Goal: Information Seeking & Learning: Compare options

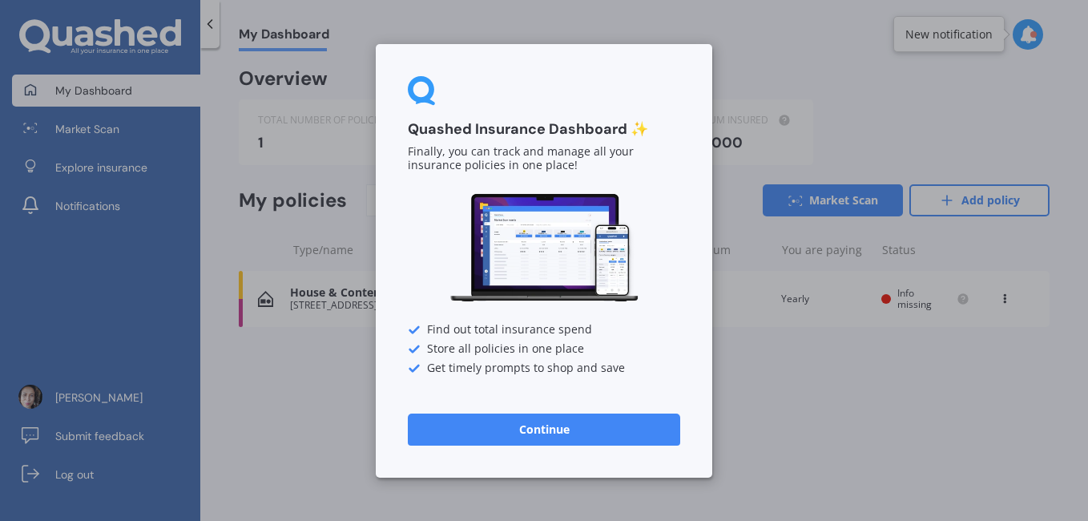
click at [622, 435] on button "Continue" at bounding box center [544, 429] width 273 height 32
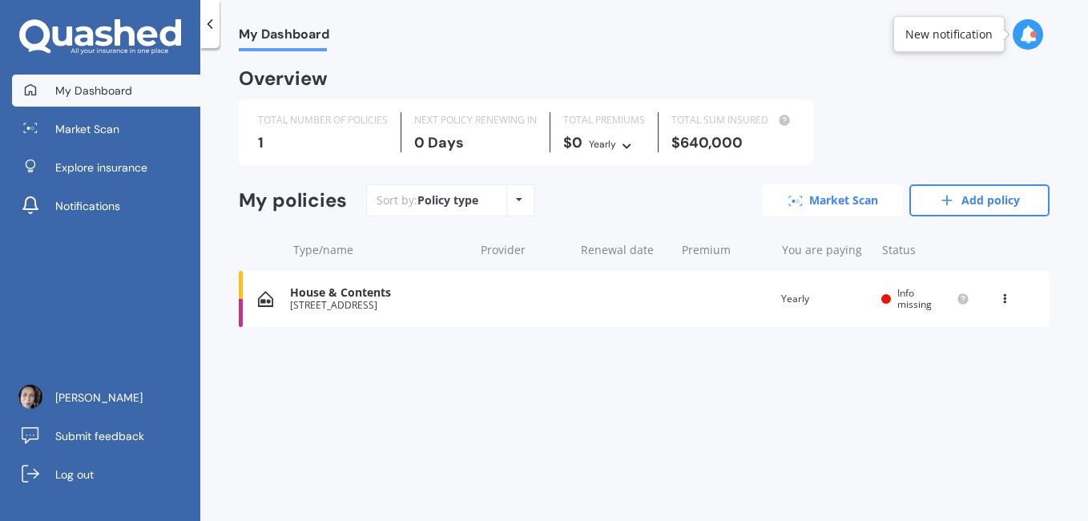
click at [854, 196] on link "Market Scan" at bounding box center [833, 200] width 140 height 32
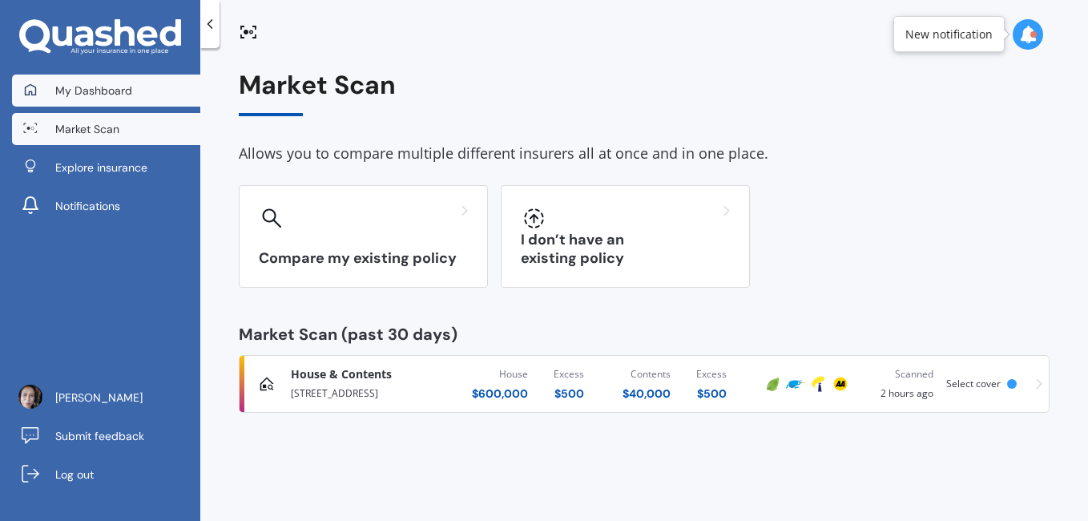
click at [100, 93] on span "My Dashboard" at bounding box center [93, 91] width 77 height 16
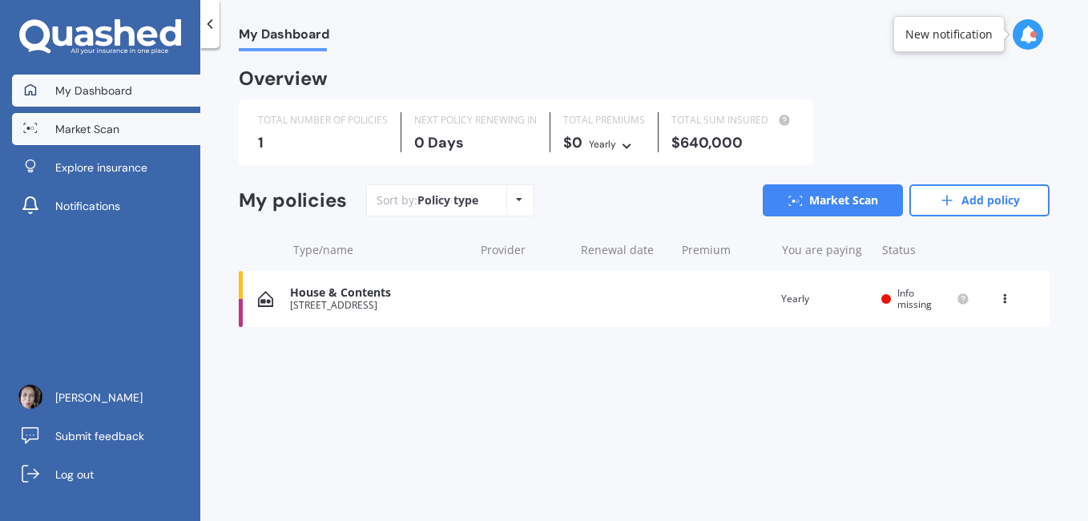
click at [104, 140] on link "Market Scan" at bounding box center [106, 129] width 188 height 32
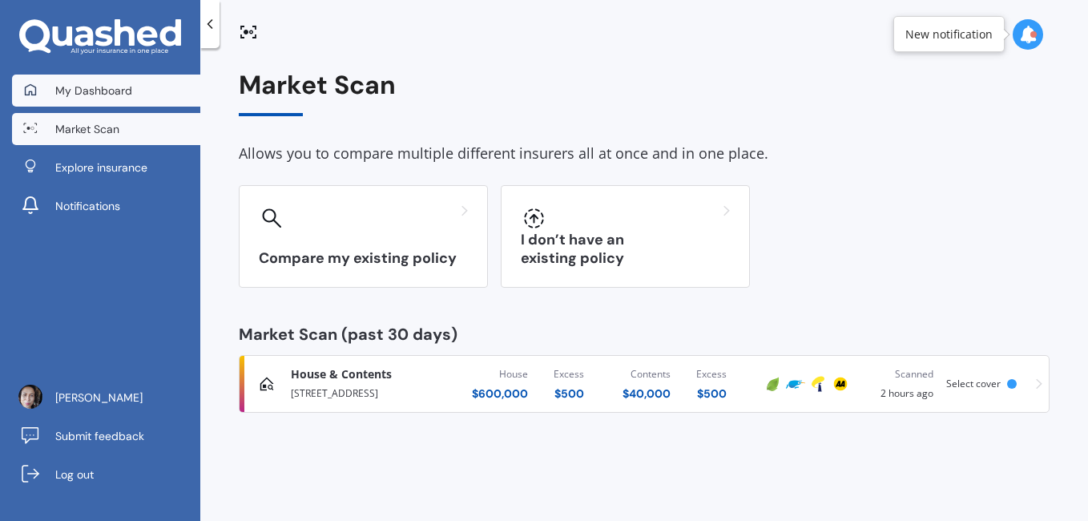
click at [99, 77] on link "My Dashboard" at bounding box center [106, 91] width 188 height 32
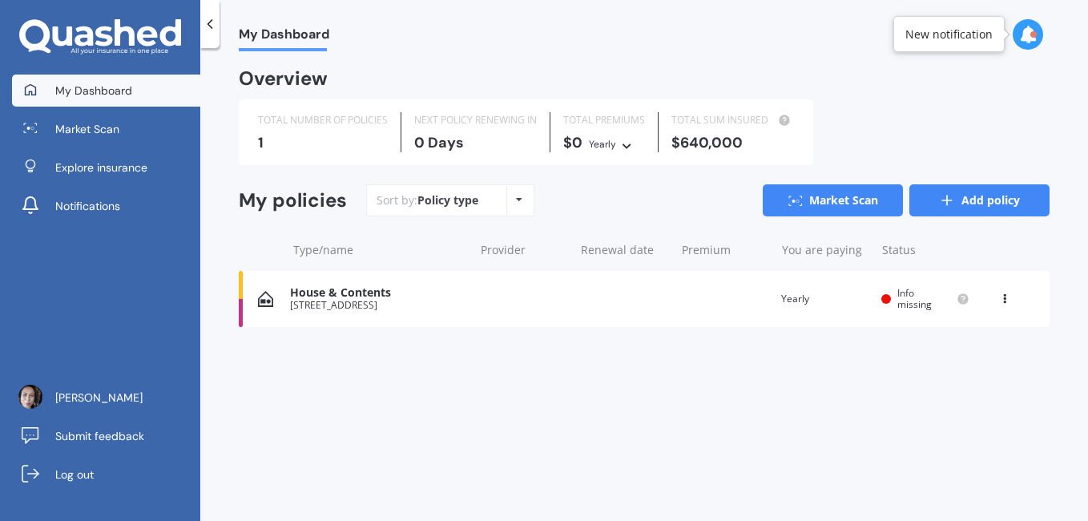
click at [955, 202] on icon at bounding box center [947, 200] width 16 height 16
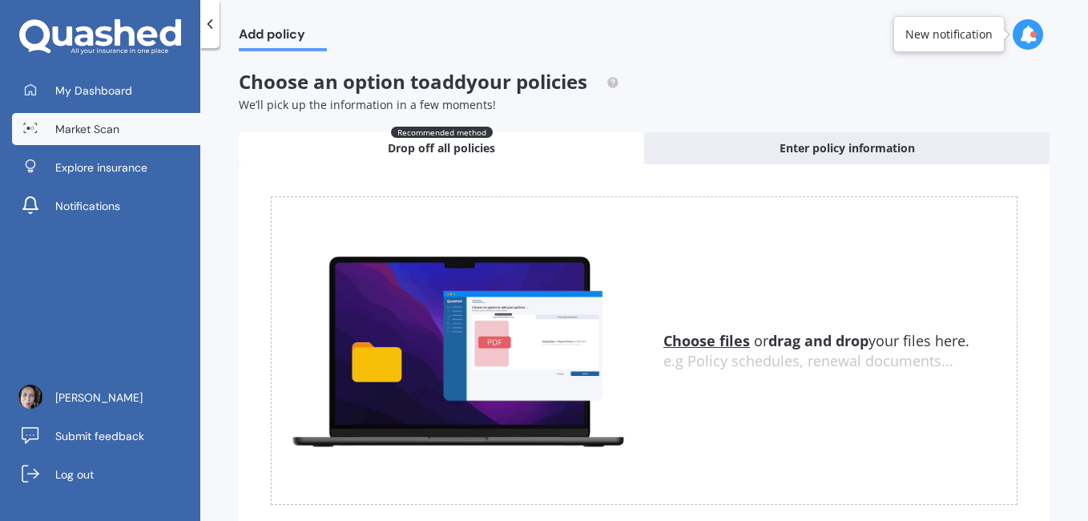
click at [99, 113] on link "Market Scan" at bounding box center [106, 129] width 188 height 32
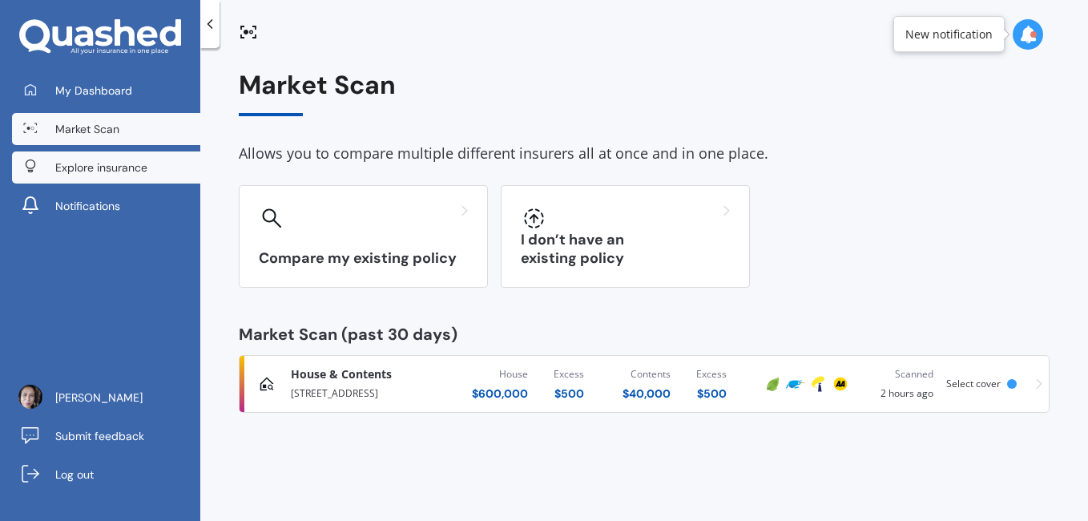
click at [101, 158] on link "Explore insurance" at bounding box center [106, 167] width 188 height 32
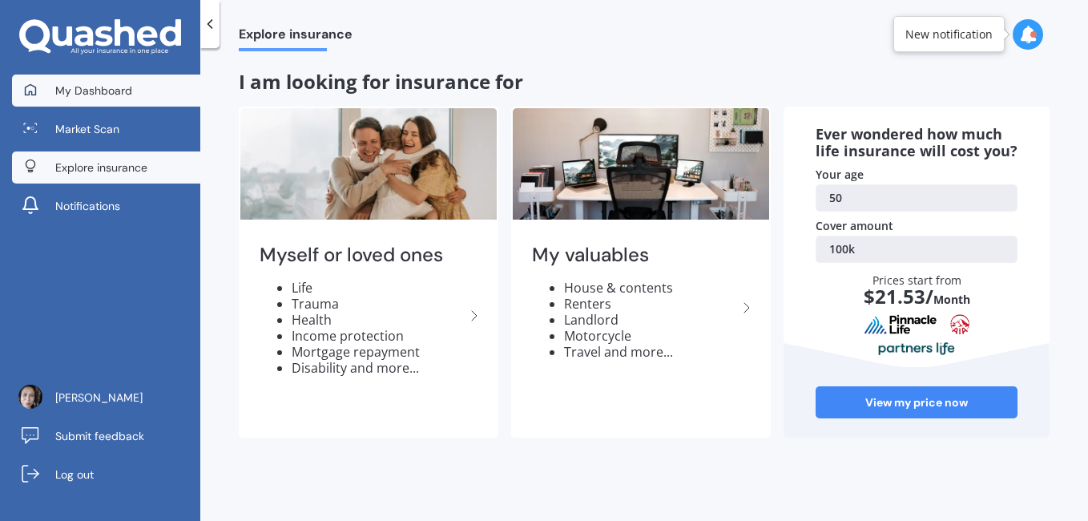
click at [103, 95] on span "My Dashboard" at bounding box center [93, 91] width 77 height 16
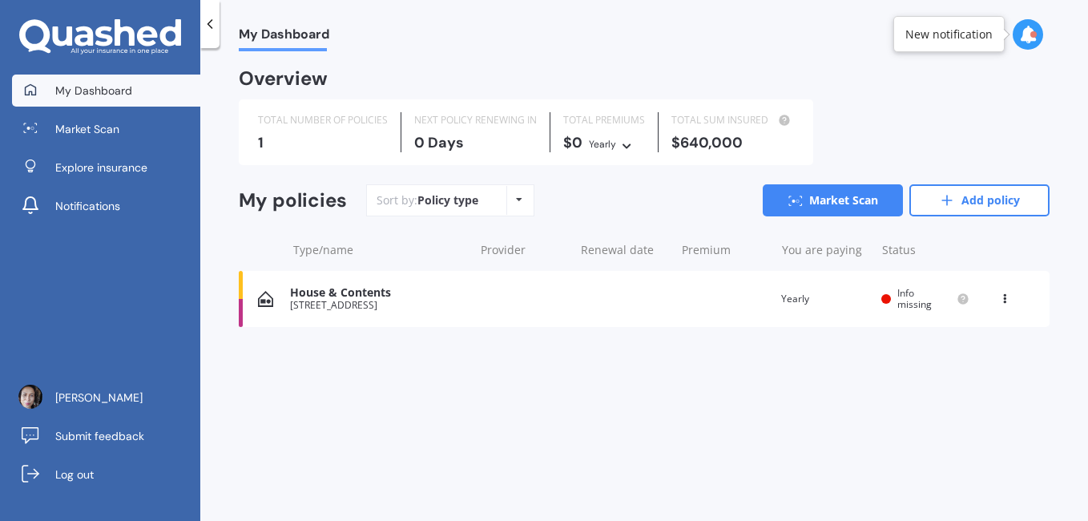
click at [1009, 298] on icon at bounding box center [1004, 296] width 11 height 10
click at [951, 371] on div "Delete" at bounding box center [969, 361] width 159 height 32
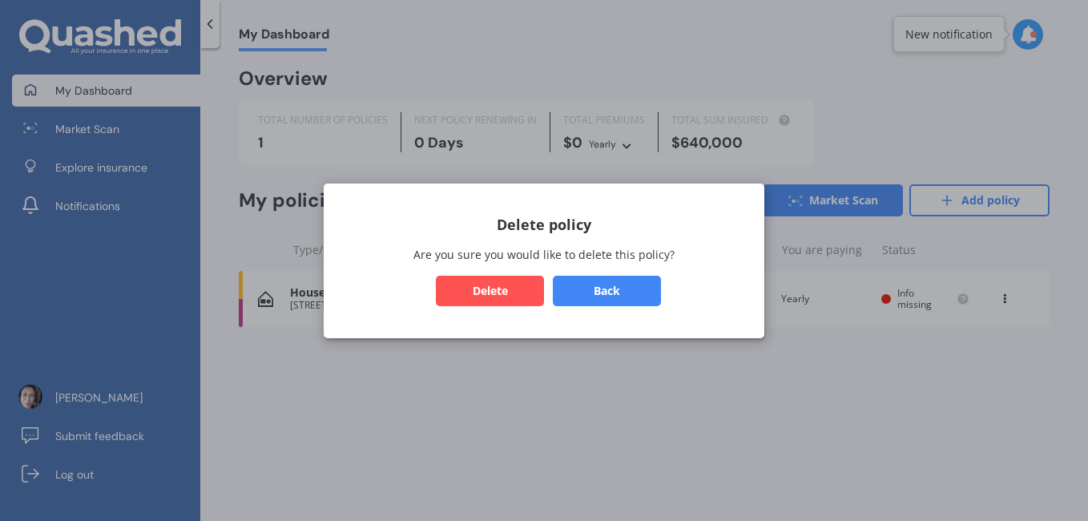
click at [523, 301] on button "Delete" at bounding box center [490, 290] width 108 height 30
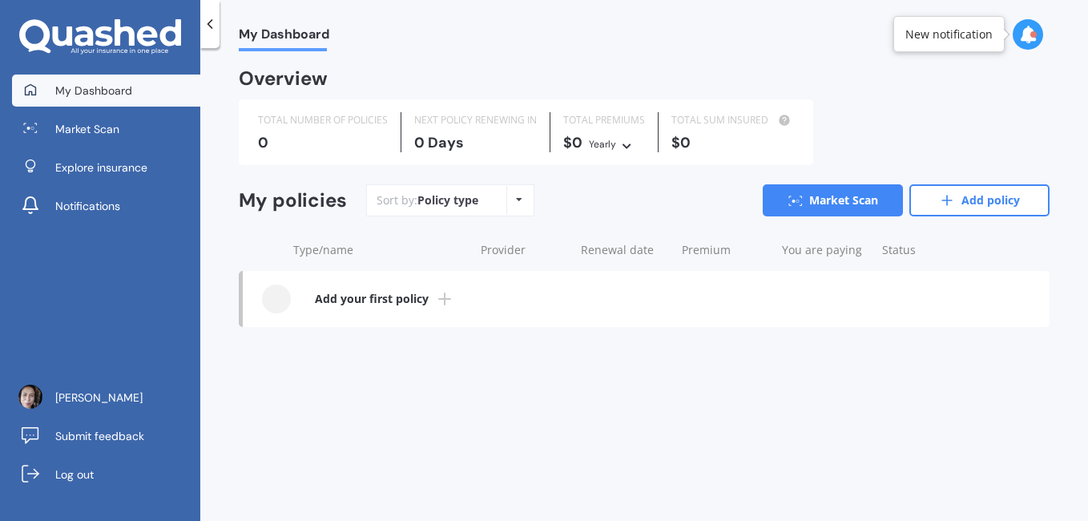
click at [441, 297] on icon at bounding box center [444, 298] width 19 height 19
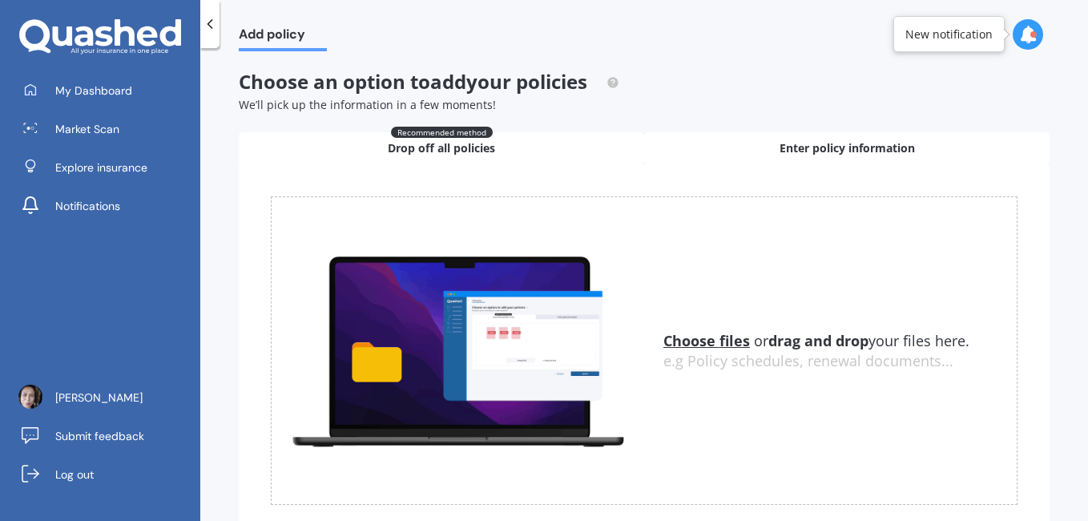
click at [780, 147] on span "Enter policy information" at bounding box center [847, 148] width 135 height 16
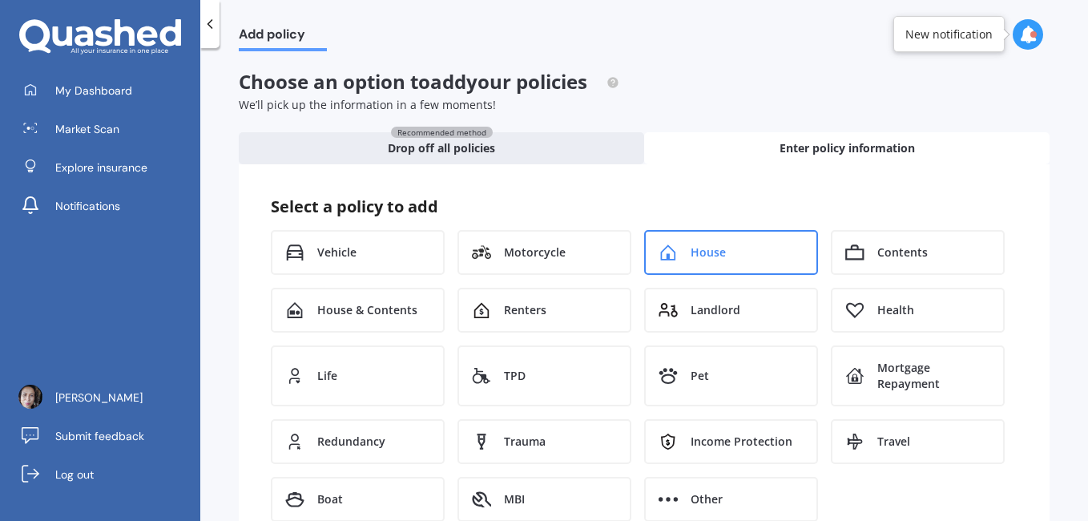
click at [722, 260] on div "House" at bounding box center [731, 252] width 174 height 45
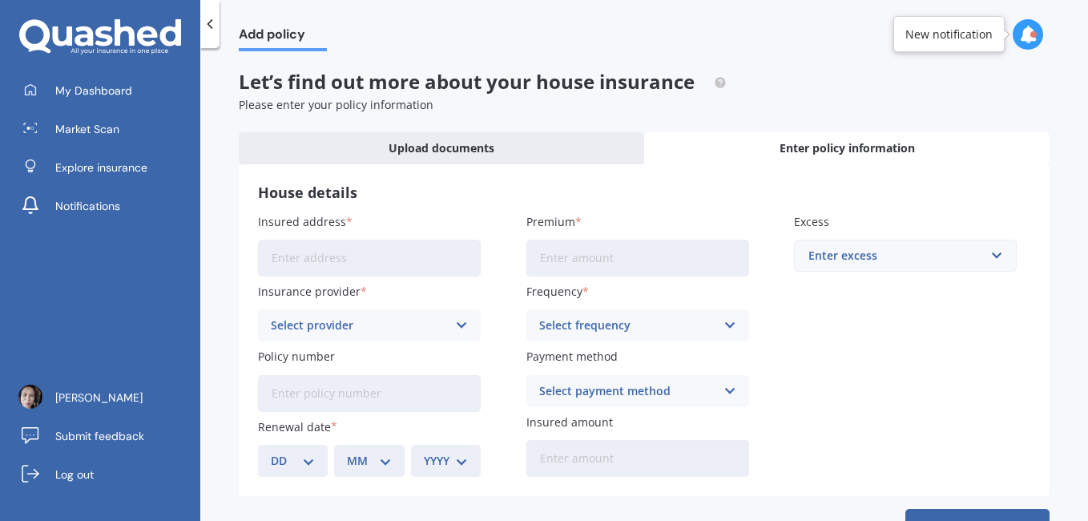
click at [899, 253] on div "Enter excess" at bounding box center [896, 256] width 175 height 18
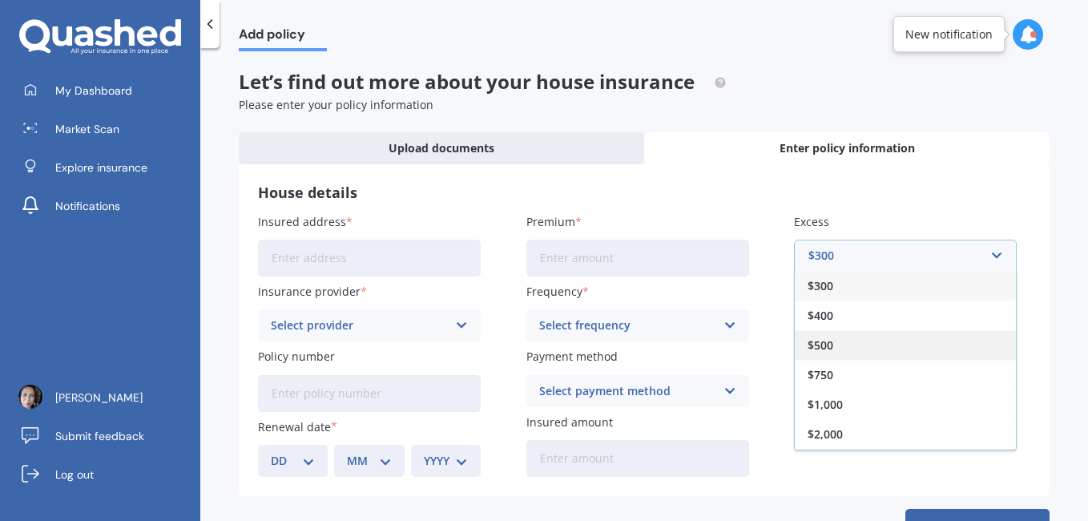
click at [896, 340] on div "$500" at bounding box center [905, 345] width 221 height 30
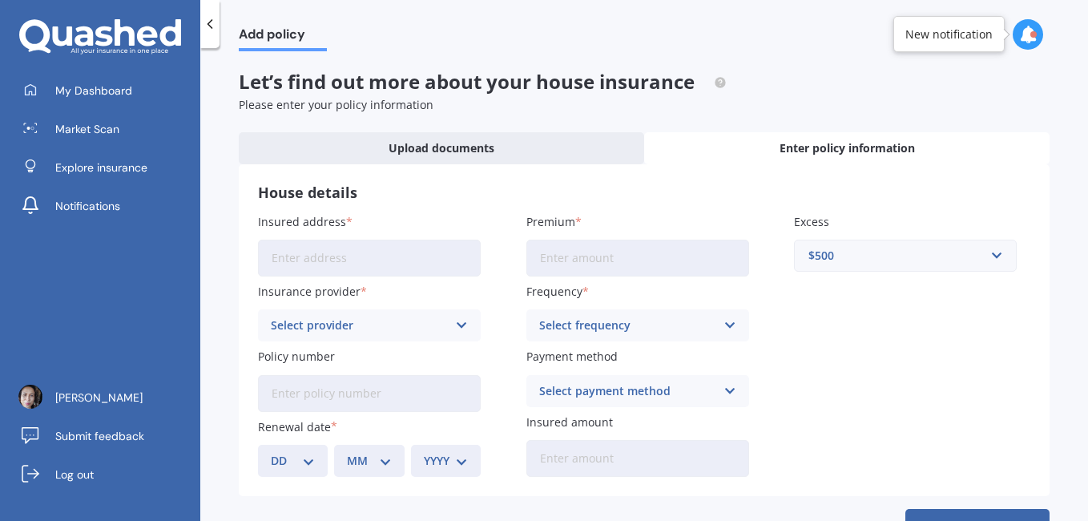
click at [729, 324] on icon at bounding box center [730, 326] width 14 height 18
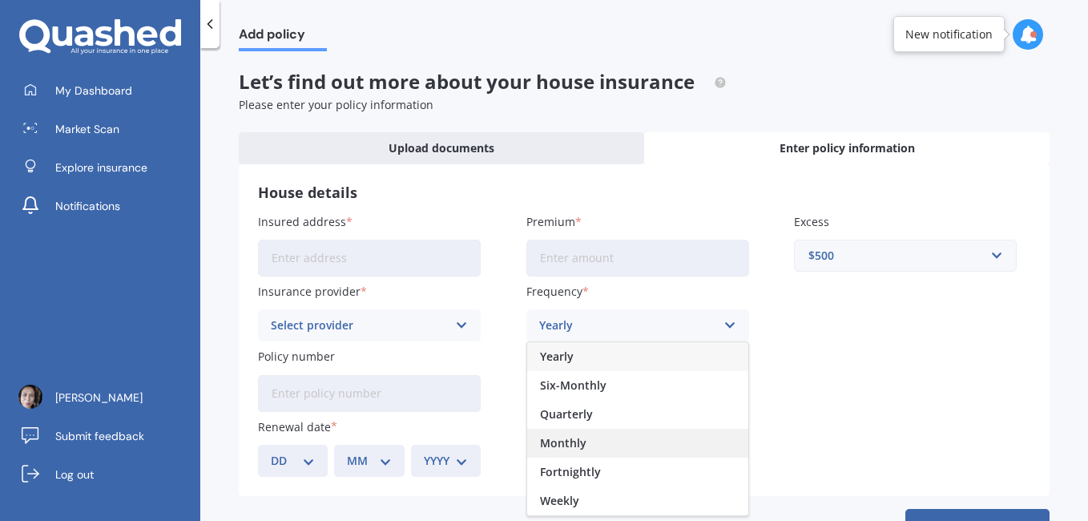
click at [631, 438] on div "Monthly" at bounding box center [637, 443] width 221 height 29
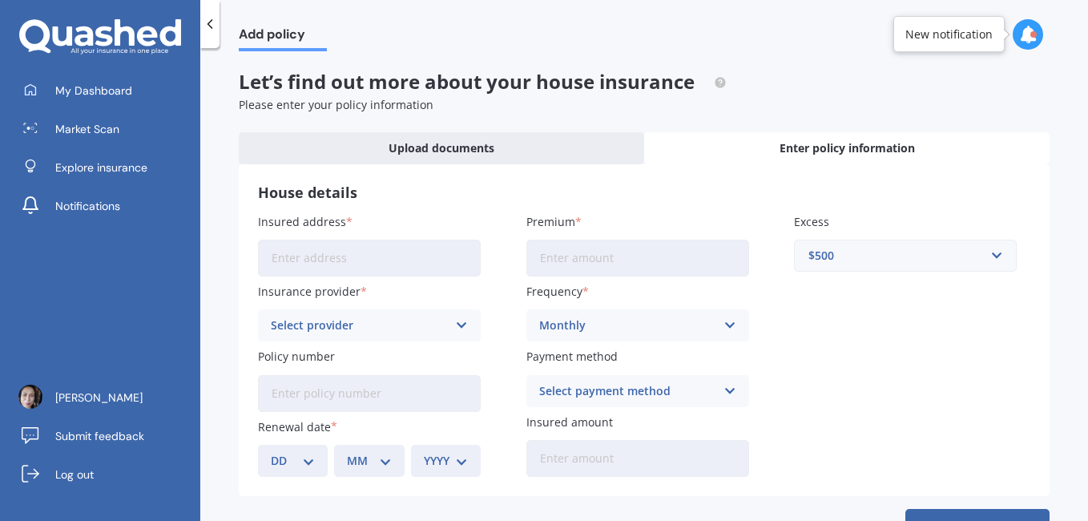
click at [680, 391] on div "Select payment method" at bounding box center [627, 391] width 176 height 18
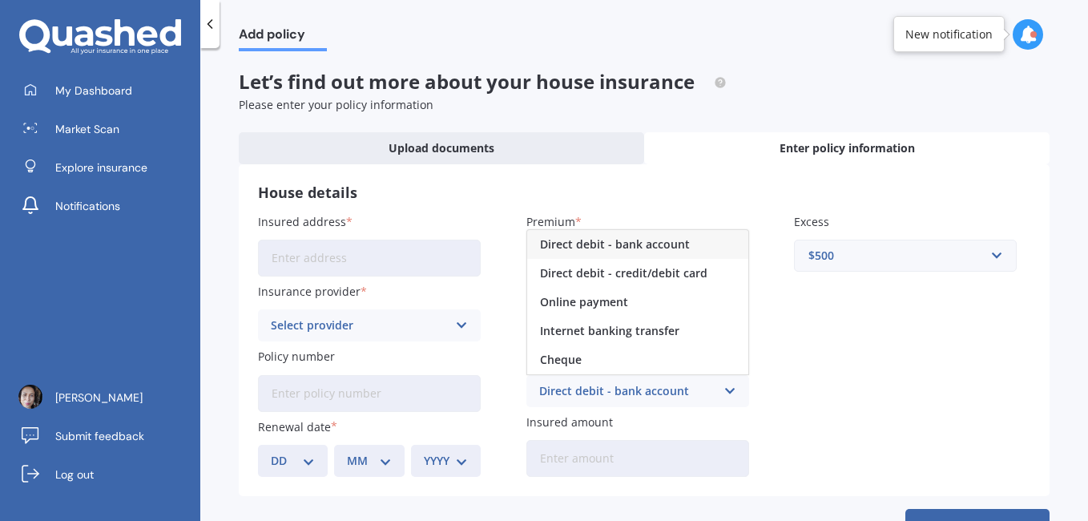
click at [636, 248] on span "Direct debit - bank account" at bounding box center [615, 244] width 150 height 11
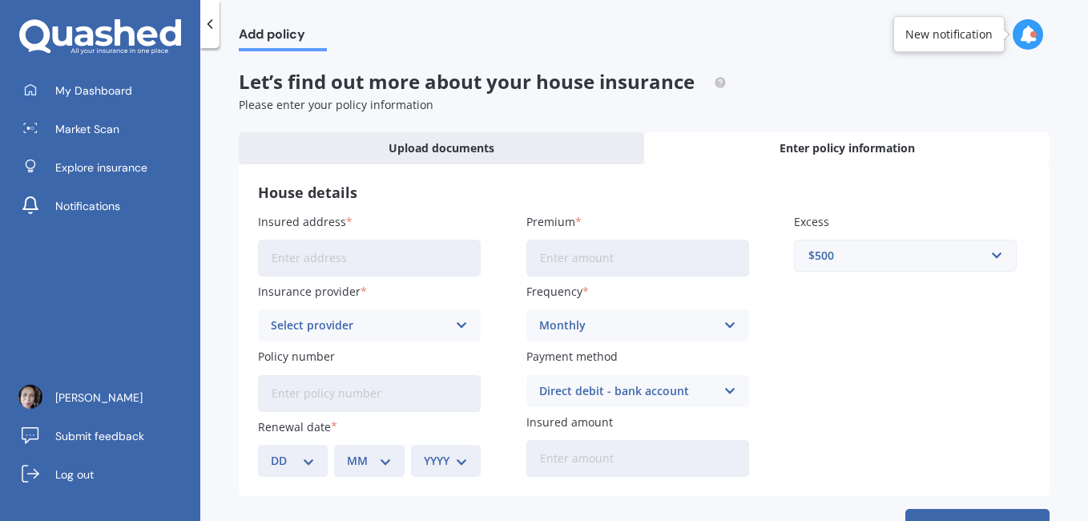
click at [644, 387] on div "Direct debit - bank account" at bounding box center [627, 391] width 176 height 18
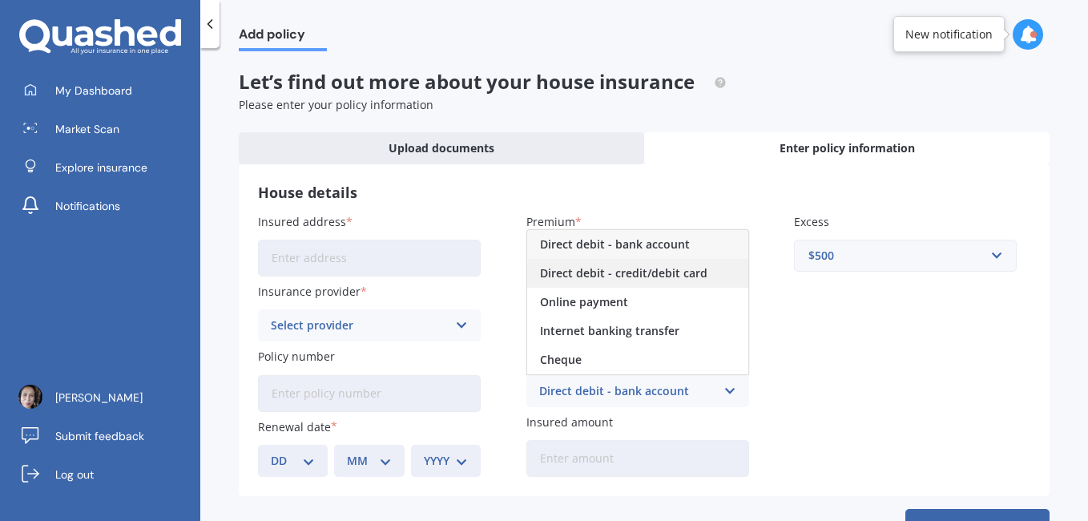
click at [652, 279] on span "Direct debit - credit/debit card" at bounding box center [624, 273] width 168 height 11
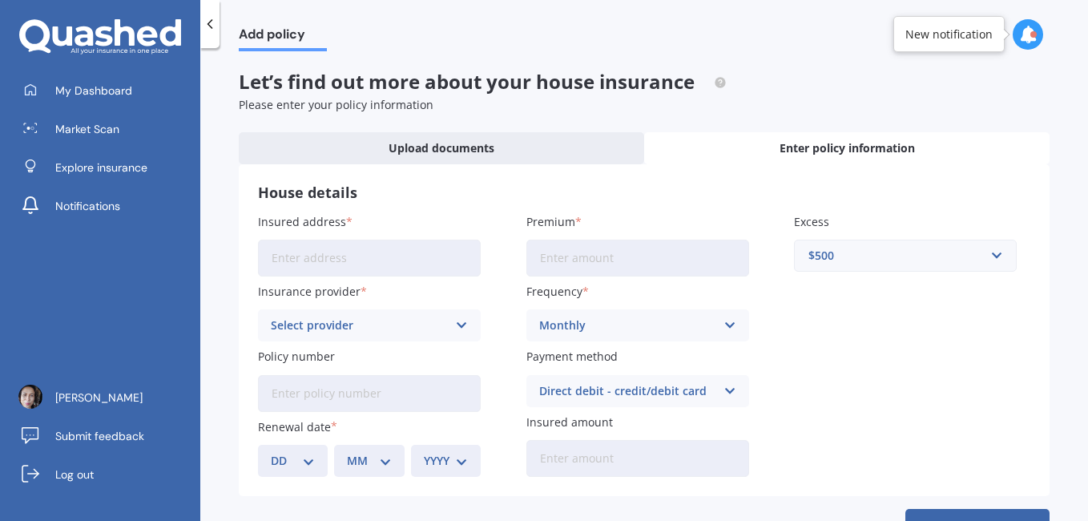
click at [460, 328] on icon at bounding box center [462, 326] width 14 height 18
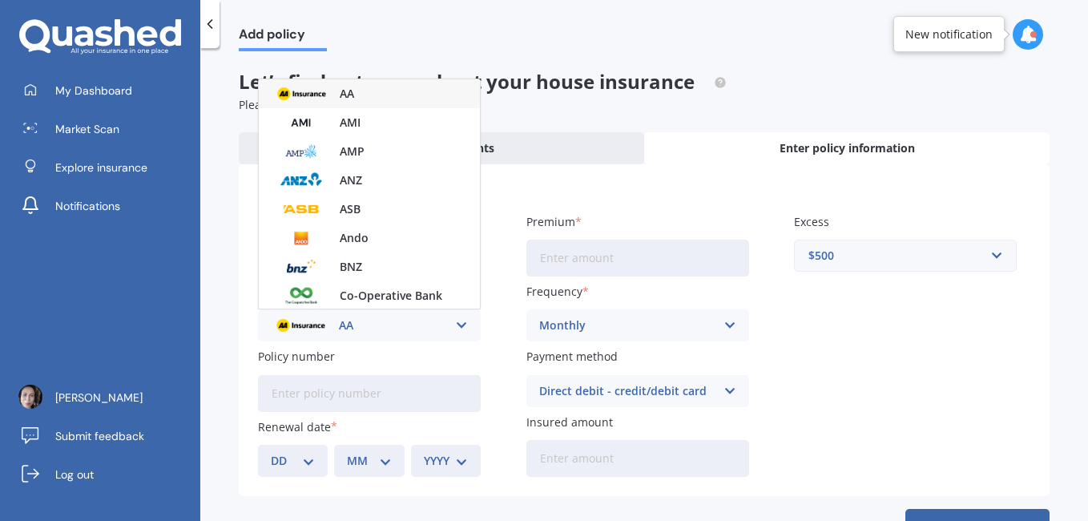
click at [460, 328] on icon at bounding box center [462, 326] width 14 height 18
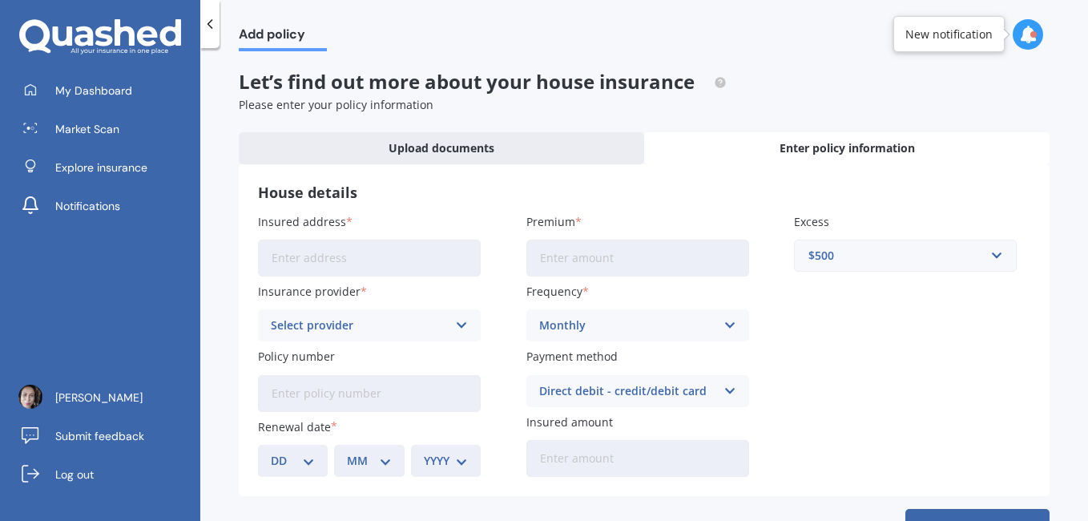
click at [460, 329] on icon at bounding box center [462, 326] width 14 height 18
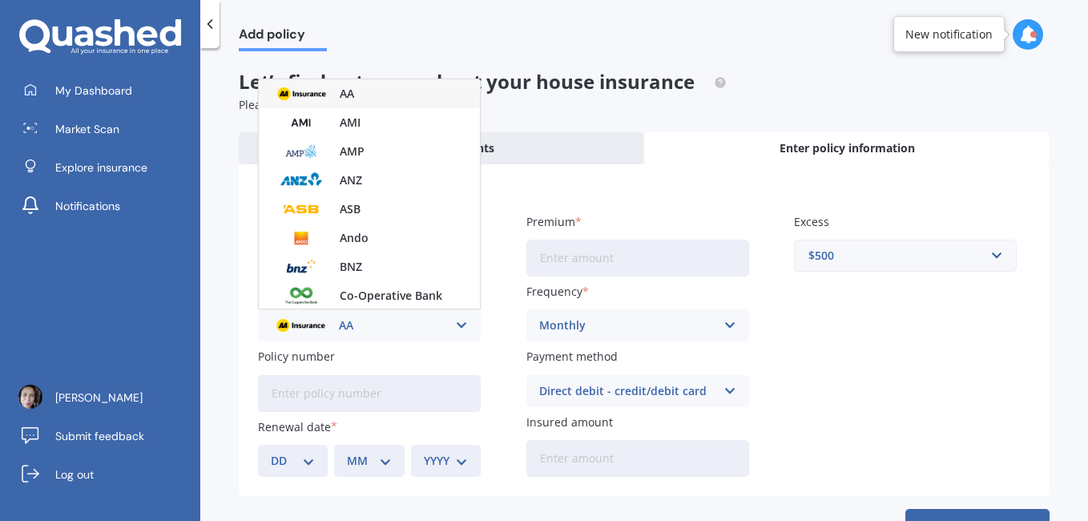
click at [460, 329] on icon at bounding box center [462, 326] width 14 height 18
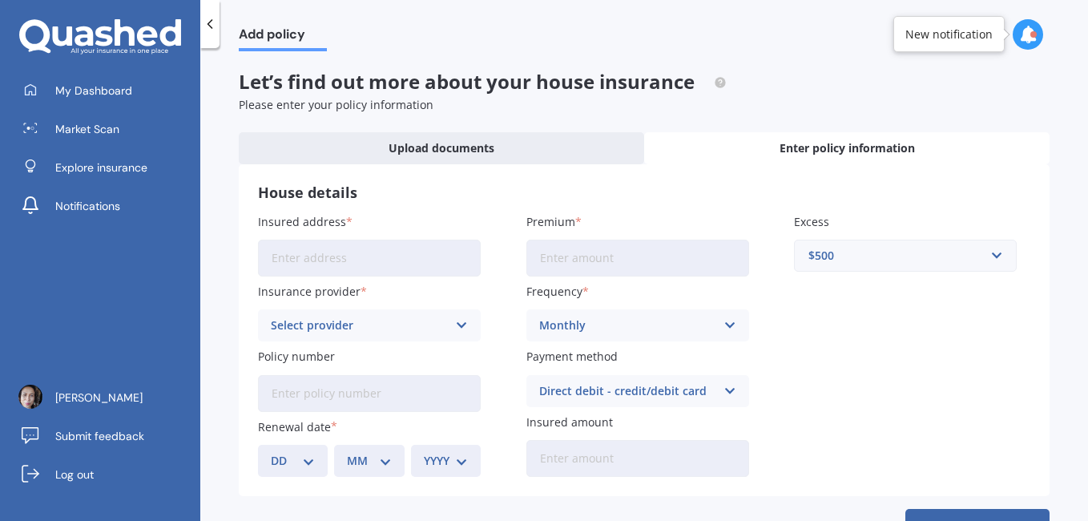
click at [430, 258] on input "Insured address" at bounding box center [369, 258] width 223 height 37
type input "107 Manaia Street, Tokoroa 3420"
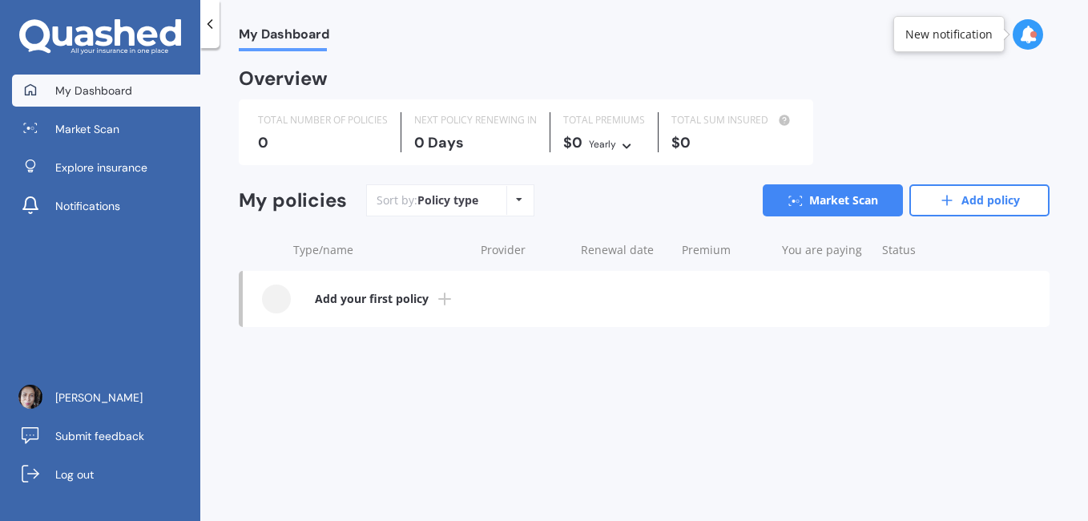
click at [445, 297] on line at bounding box center [445, 298] width 0 height 11
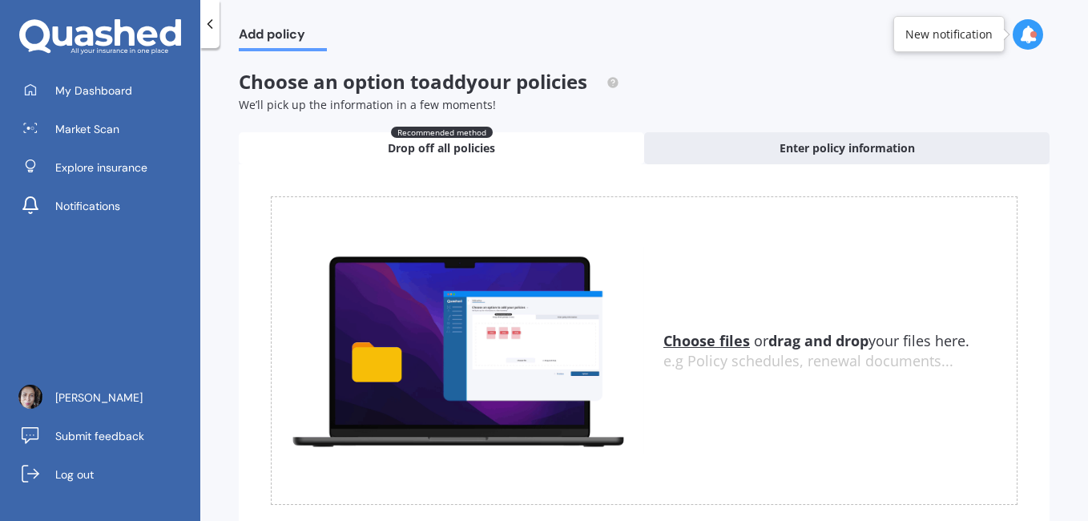
click at [458, 150] on span "Drop off all policies" at bounding box center [441, 148] width 107 height 16
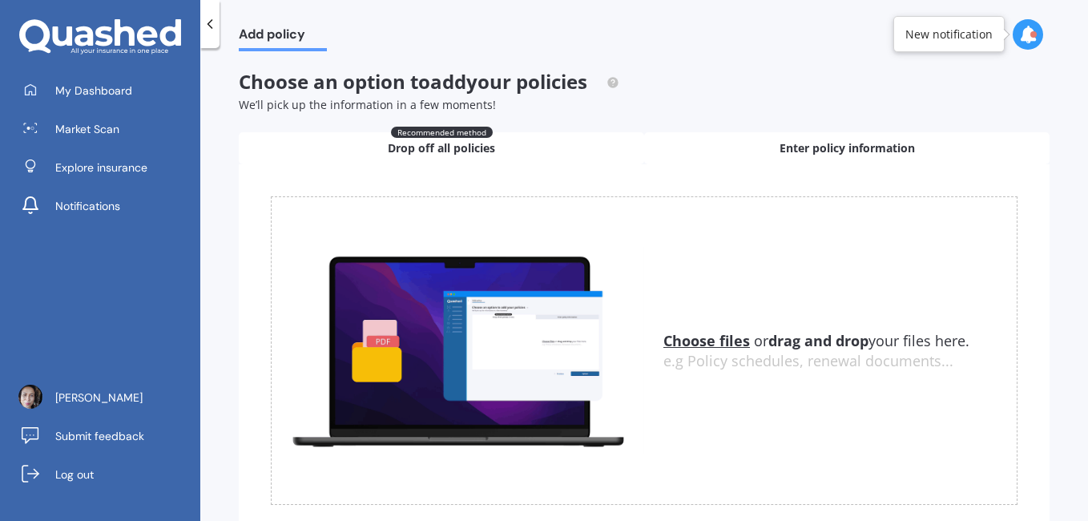
click at [754, 154] on div "Enter policy information" at bounding box center [847, 148] width 406 height 32
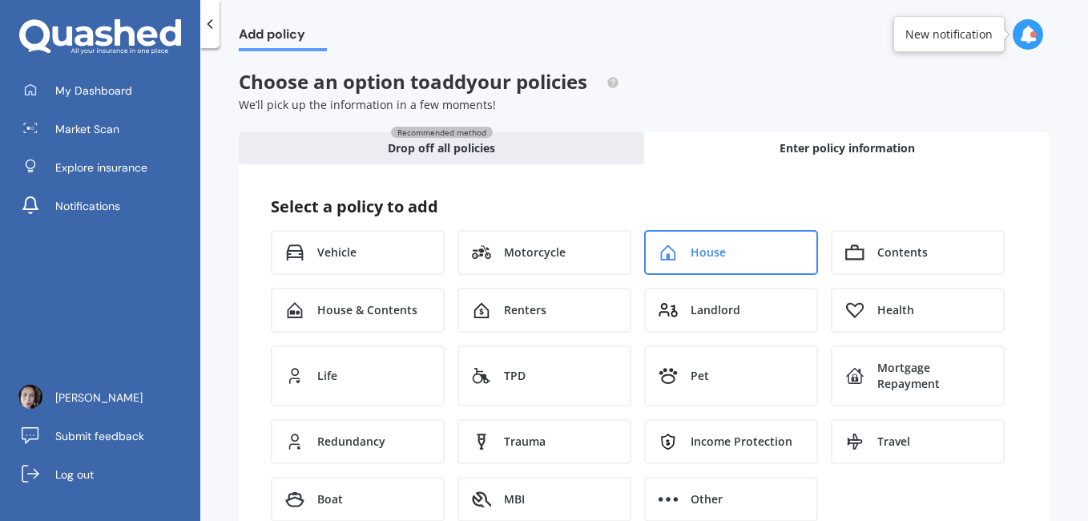
click at [721, 260] on span "House" at bounding box center [708, 252] width 35 height 16
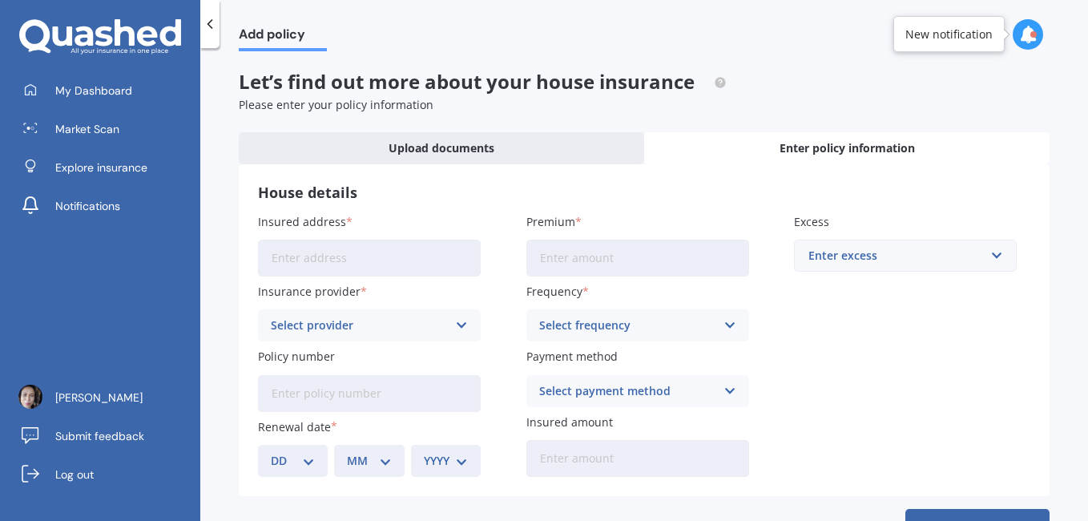
click at [883, 258] on div "Enter excess" at bounding box center [896, 256] width 175 height 18
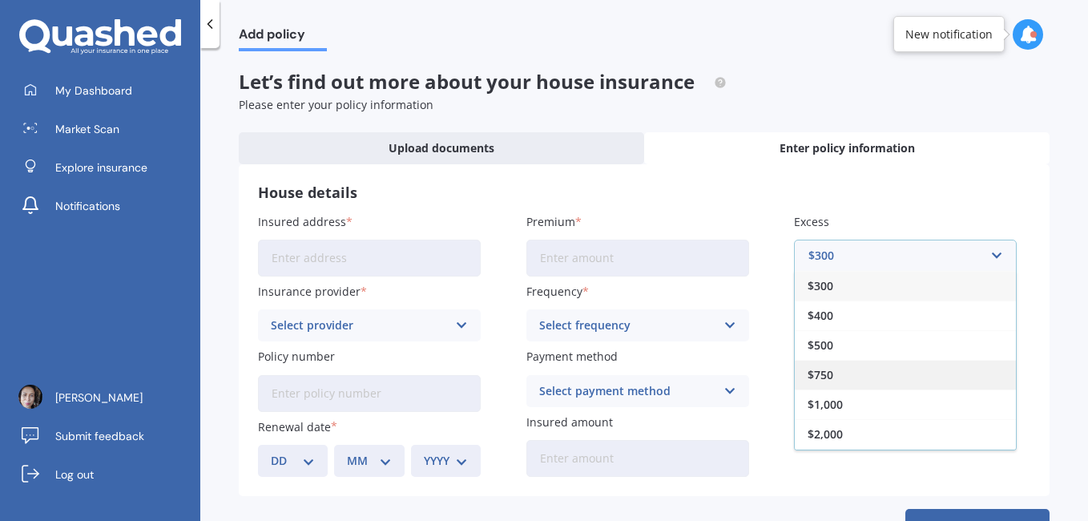
click at [825, 370] on span "$750" at bounding box center [821, 375] width 26 height 11
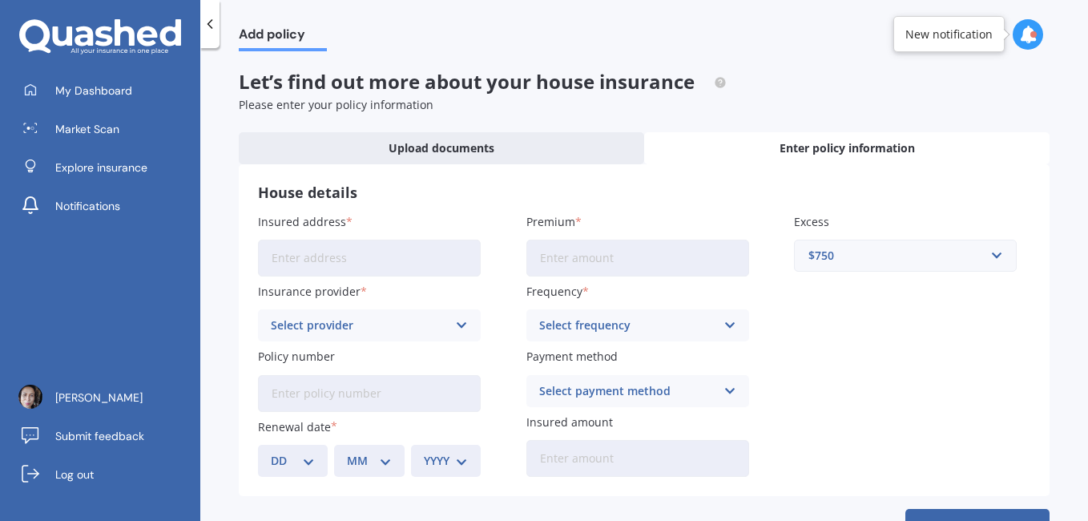
click at [705, 326] on div "Select frequency" at bounding box center [627, 326] width 176 height 18
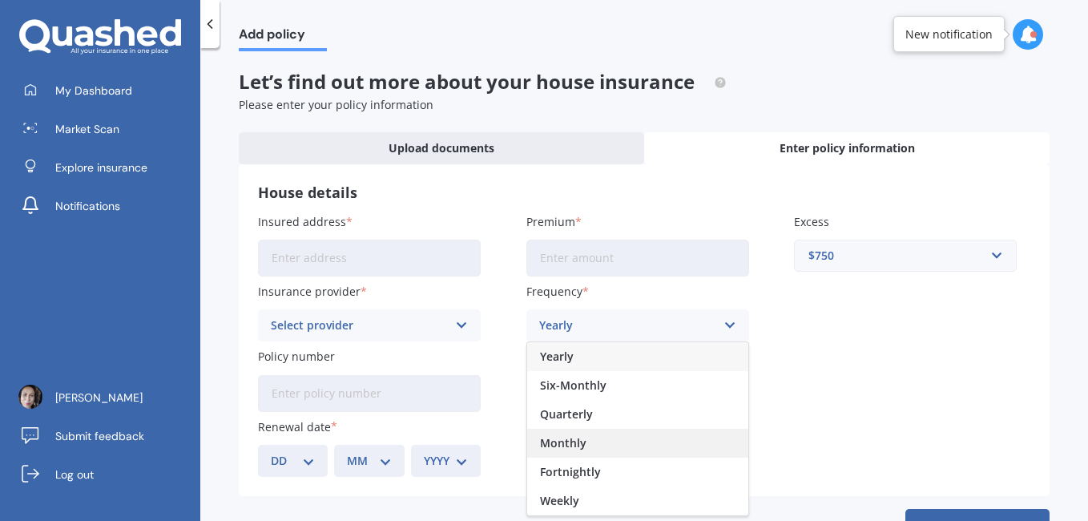
click at [600, 442] on div "Monthly" at bounding box center [637, 443] width 221 height 29
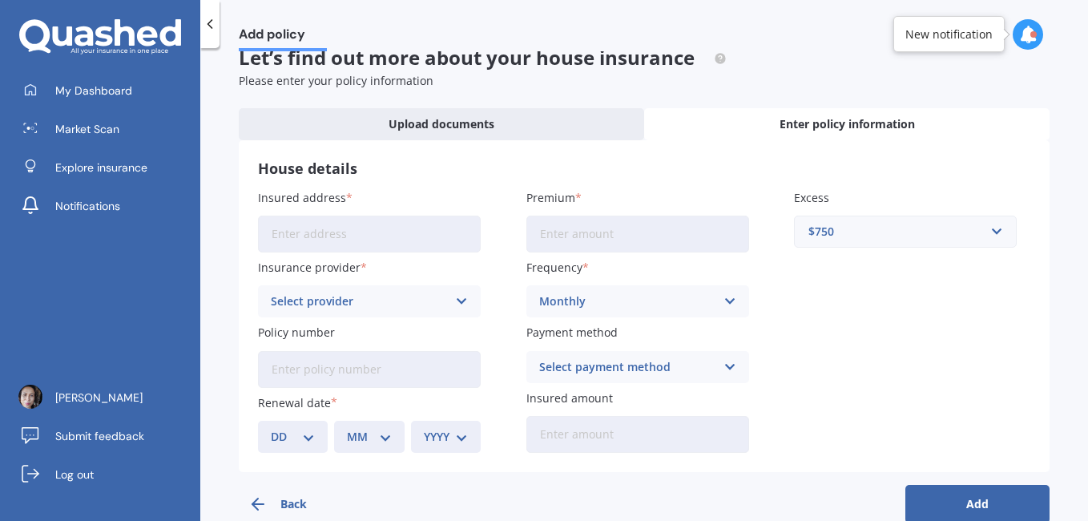
scroll to position [55, 0]
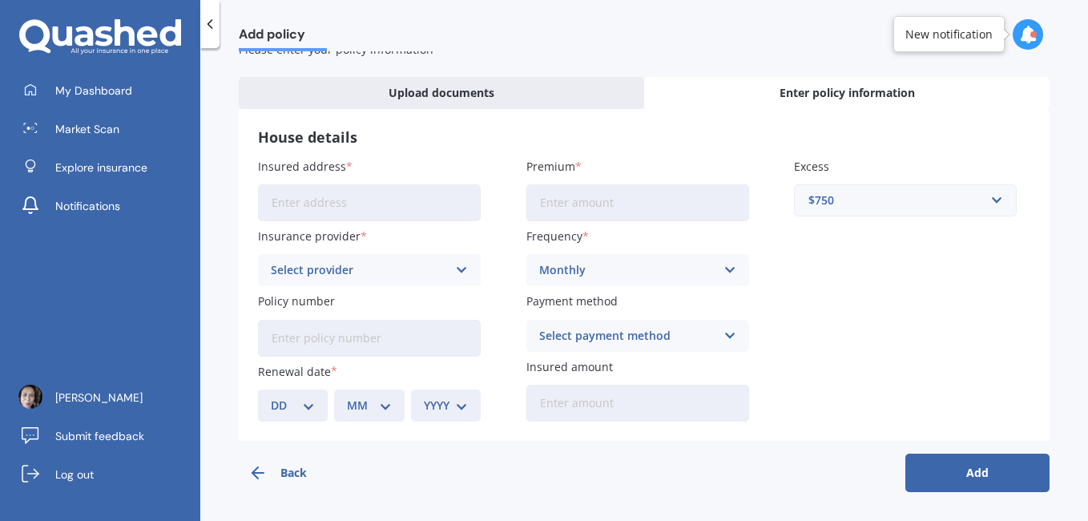
click at [330, 197] on input "Insured address" at bounding box center [369, 202] width 223 height 37
type input "107"
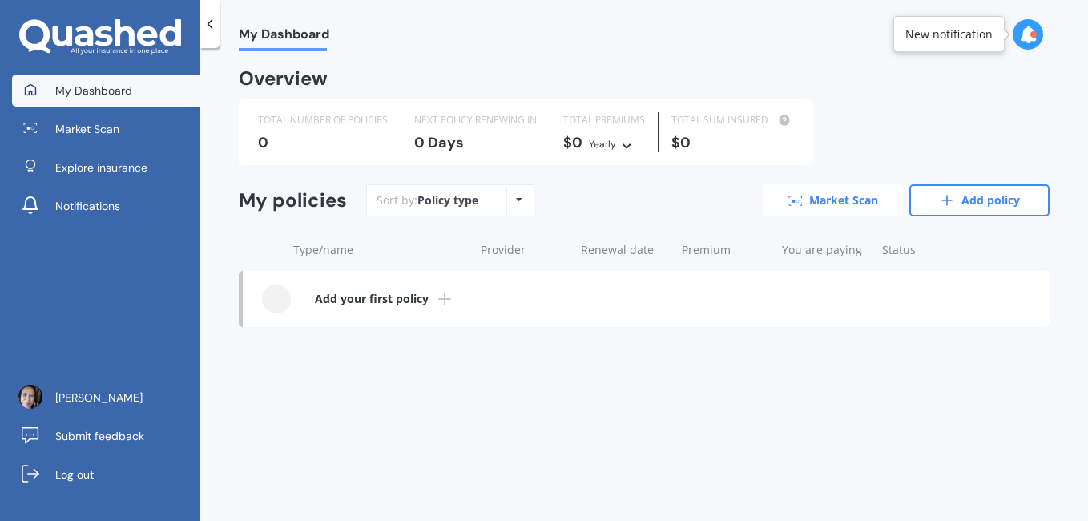
click at [848, 187] on link "Market Scan" at bounding box center [833, 200] width 140 height 32
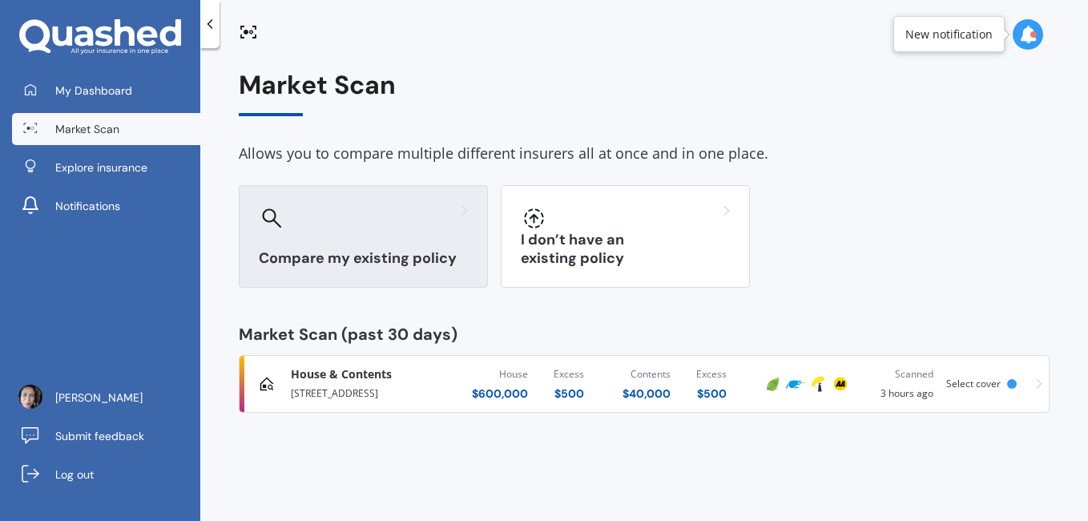
click at [410, 248] on div "Compare my existing policy" at bounding box center [363, 236] width 249 height 103
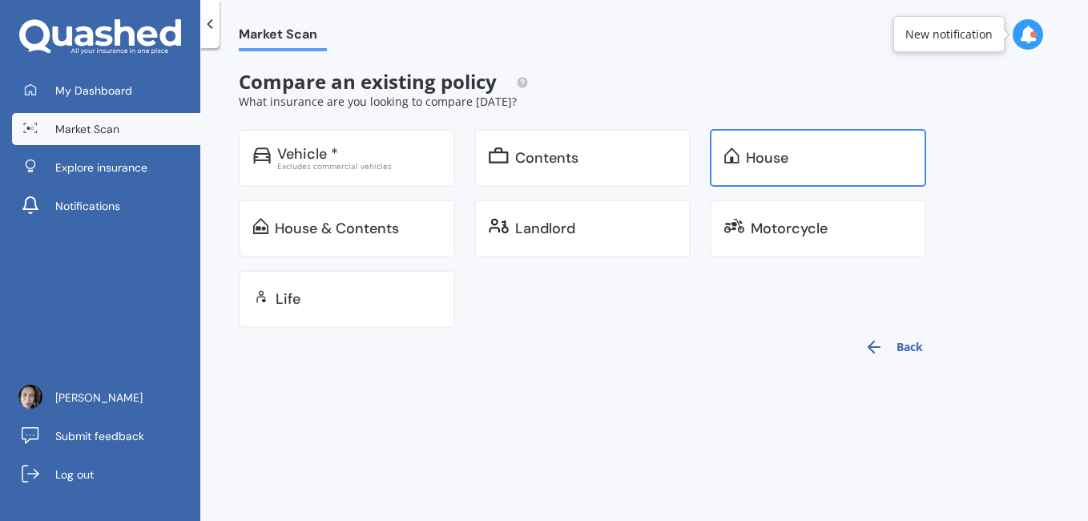
click at [729, 160] on img at bounding box center [732, 155] width 15 height 16
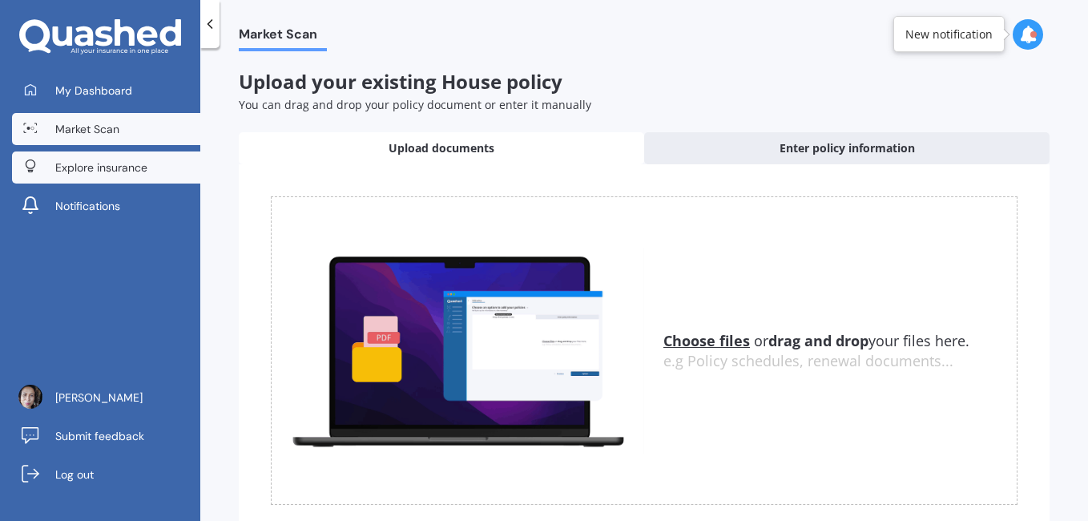
click at [115, 164] on span "Explore insurance" at bounding box center [101, 168] width 92 height 16
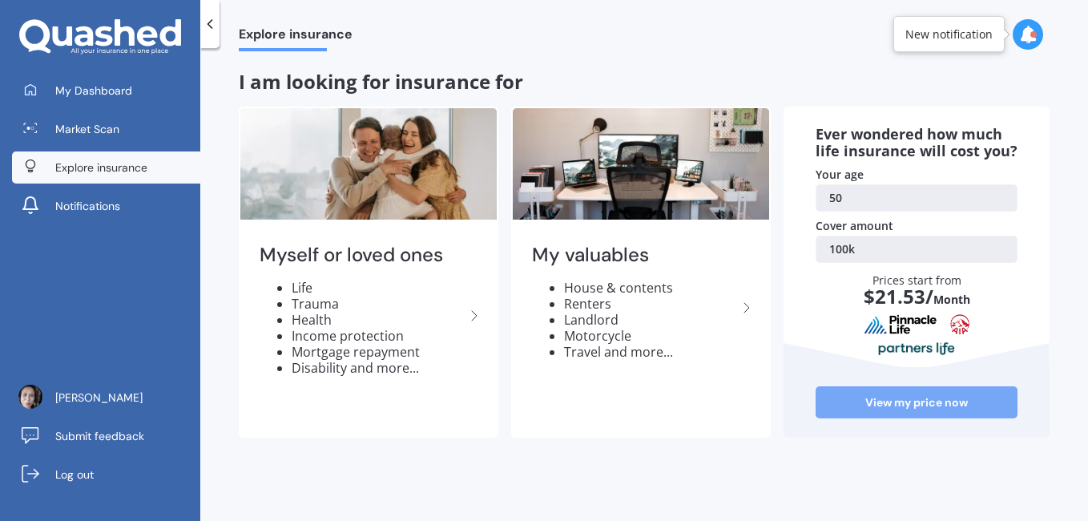
click at [913, 394] on link "View my price now" at bounding box center [917, 402] width 202 height 32
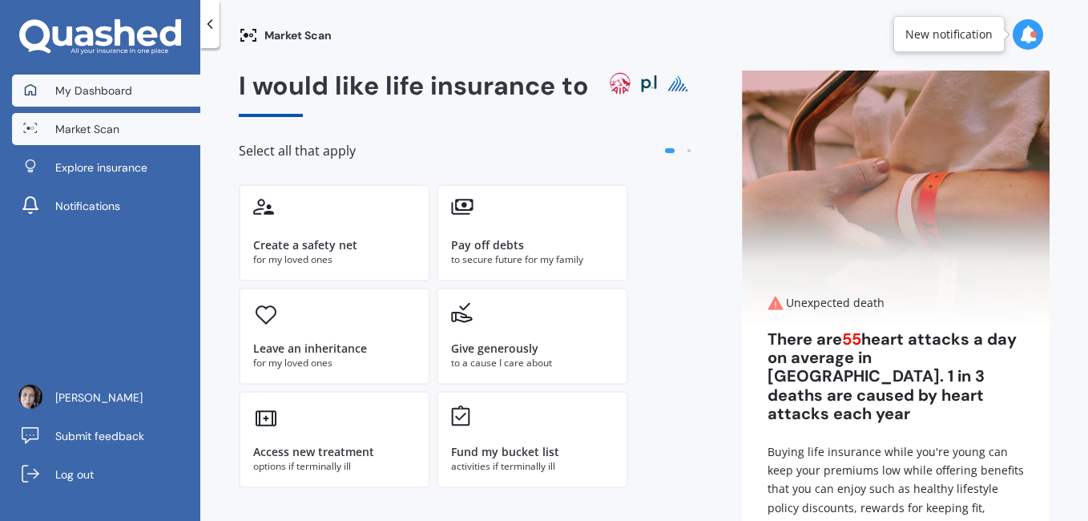
click at [131, 100] on link "My Dashboard" at bounding box center [106, 91] width 188 height 32
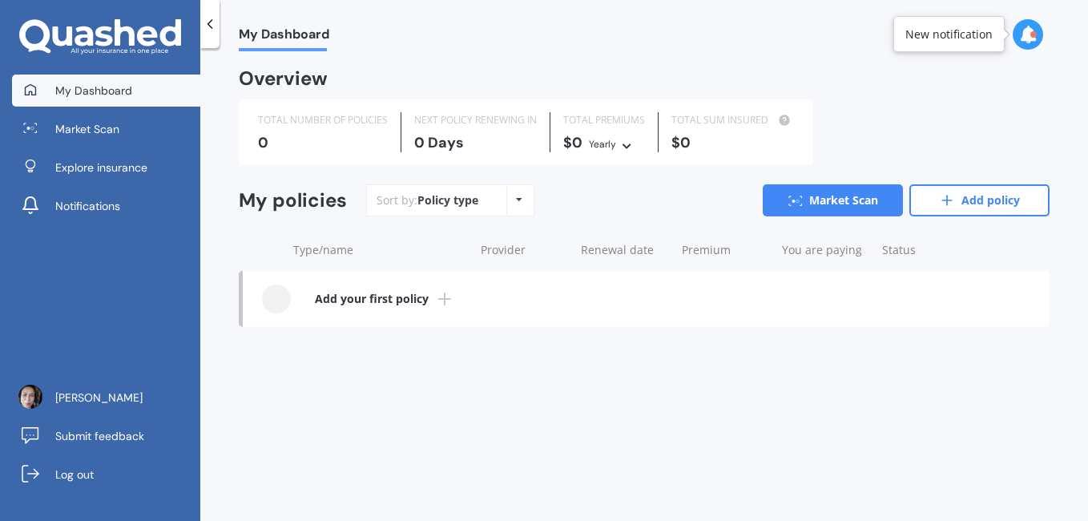
click at [516, 196] on icon at bounding box center [519, 200] width 6 height 10
click at [503, 236] on span "Policy type" at bounding box center [490, 235] width 61 height 15
click at [435, 303] on icon at bounding box center [444, 298] width 19 height 19
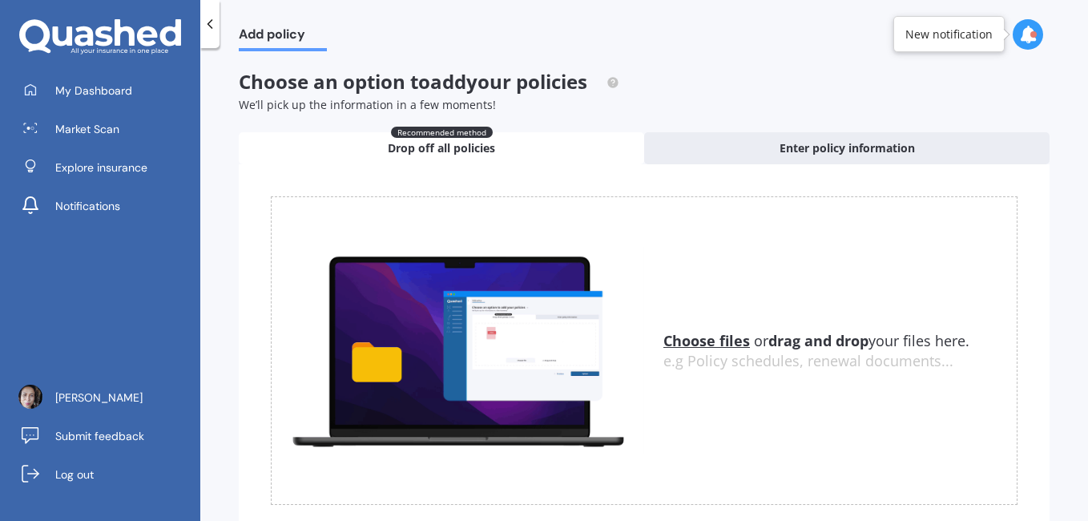
click at [446, 160] on div "Recommended method Drop off all policies" at bounding box center [442, 148] width 406 height 32
click at [439, 145] on span "Drop off all policies" at bounding box center [441, 148] width 107 height 16
click at [709, 349] on u "Choose files" at bounding box center [707, 340] width 87 height 19
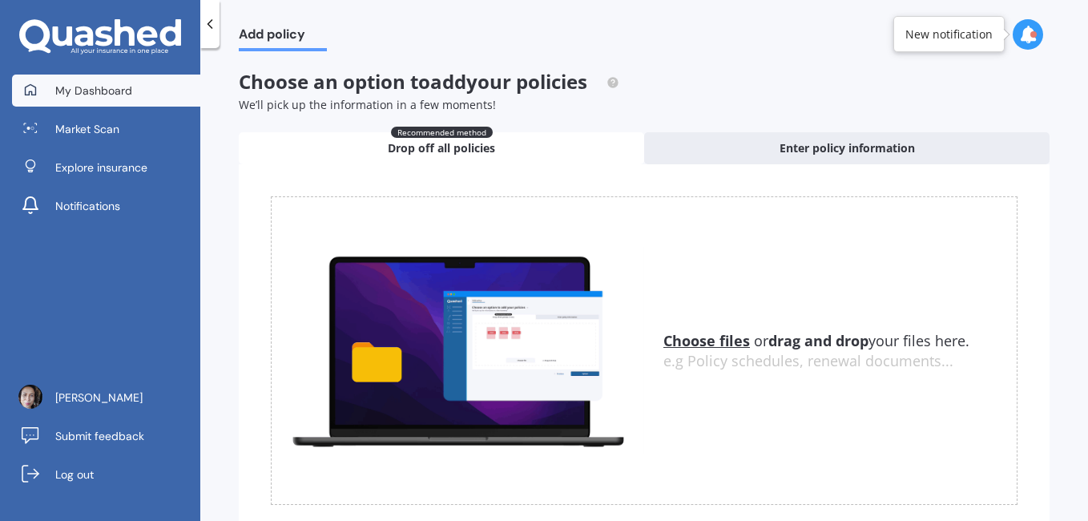
click at [75, 97] on span "My Dashboard" at bounding box center [93, 91] width 77 height 16
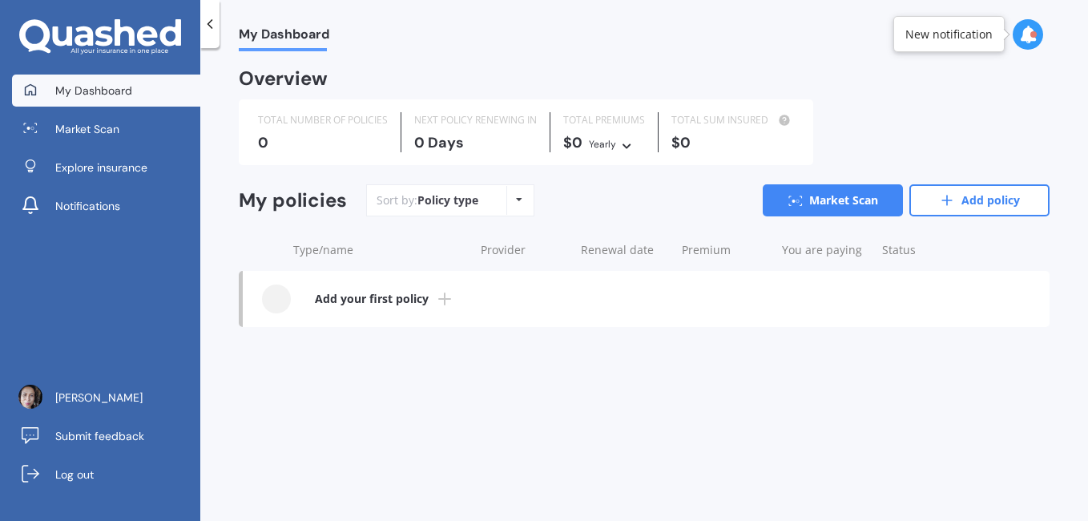
click at [1025, 39] on icon at bounding box center [1029, 35] width 18 height 18
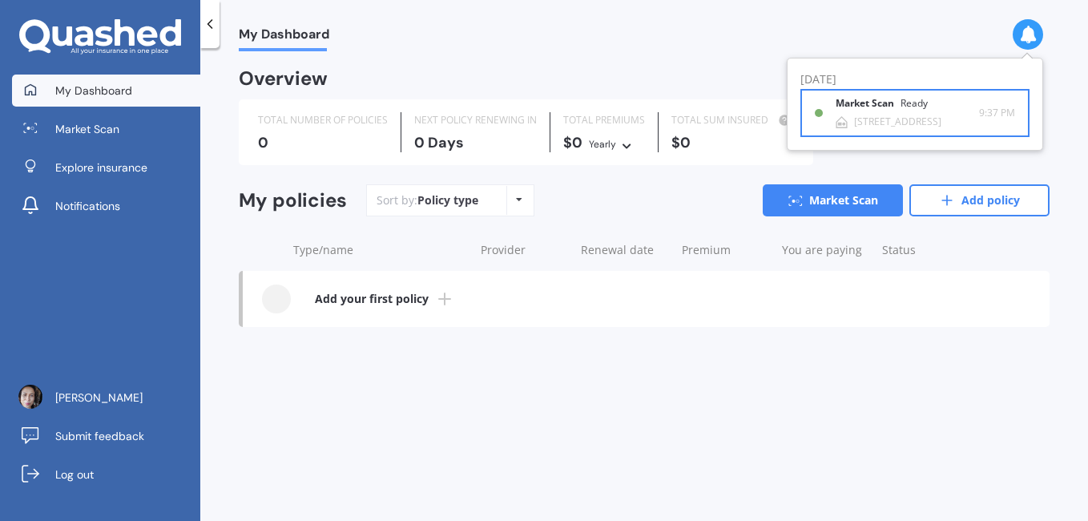
click at [906, 112] on div "Market Scan Ready" at bounding box center [891, 107] width 111 height 18
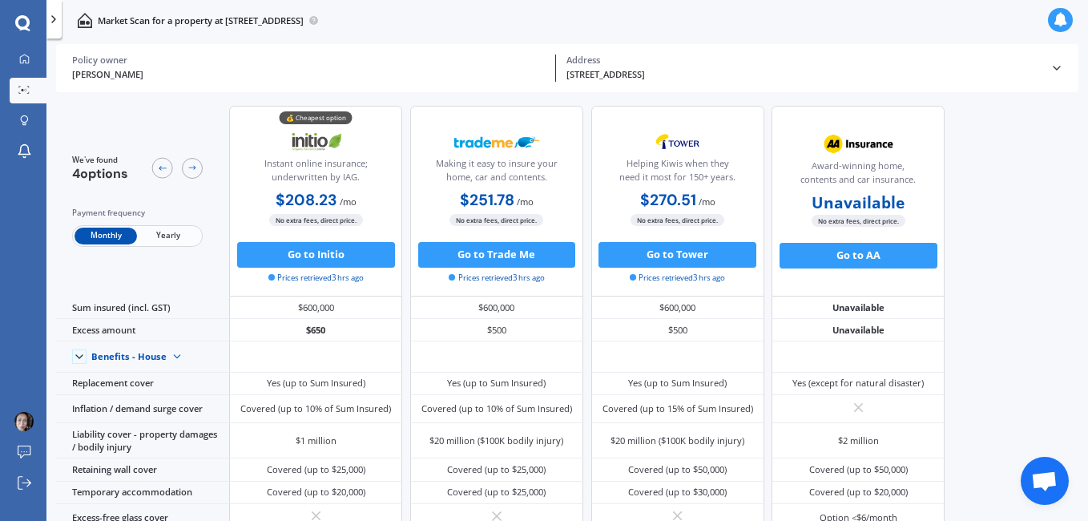
click at [1060, 73] on icon at bounding box center [1057, 68] width 13 height 13
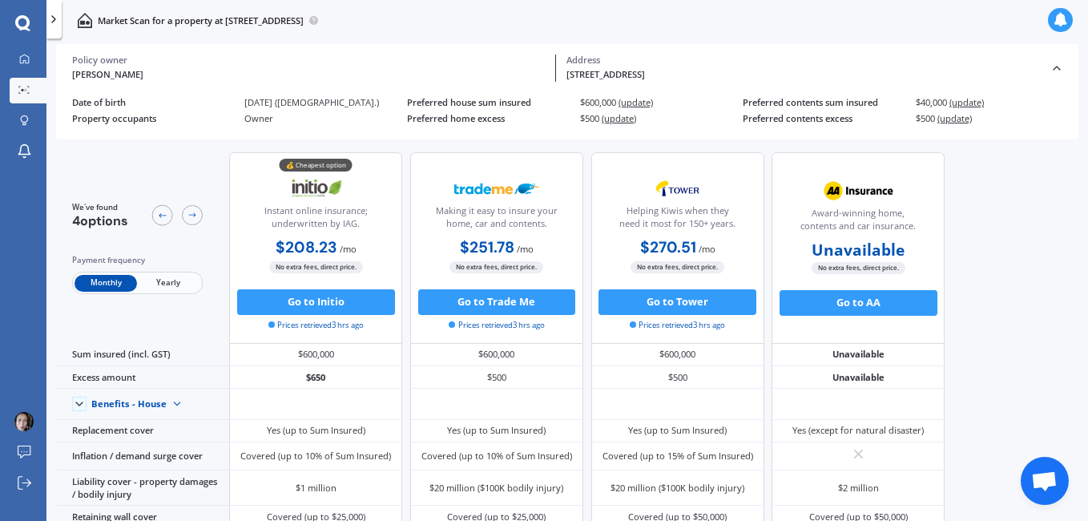
drag, startPoint x: 1081, startPoint y: 288, endPoint x: 1061, endPoint y: 62, distance: 226.9
click at [1061, 62] on div "Cherie Rhind Policy owner 15A Cramond Street, Tokoroa 3420 Address Policy owner…" at bounding box center [572, 283] width 1032 height 479
click at [644, 76] on div "[STREET_ADDRESS]" at bounding box center [804, 75] width 474 height 14
click at [1060, 68] on html "My Dashboard Market Scan Explore insurance Notifications Cherie Rhind Submit fe…" at bounding box center [544, 260] width 1088 height 521
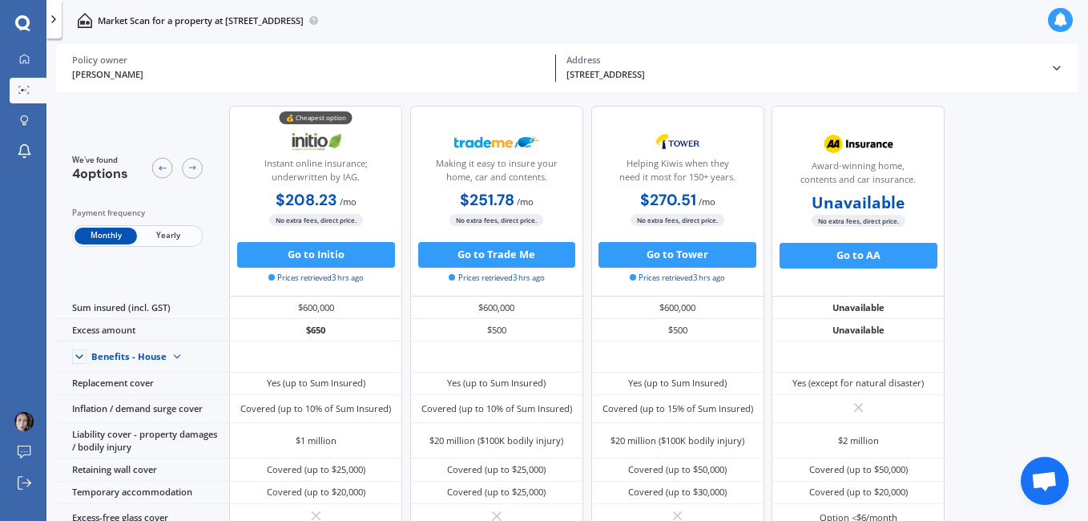
click at [109, 75] on div "[PERSON_NAME]" at bounding box center [309, 75] width 474 height 14
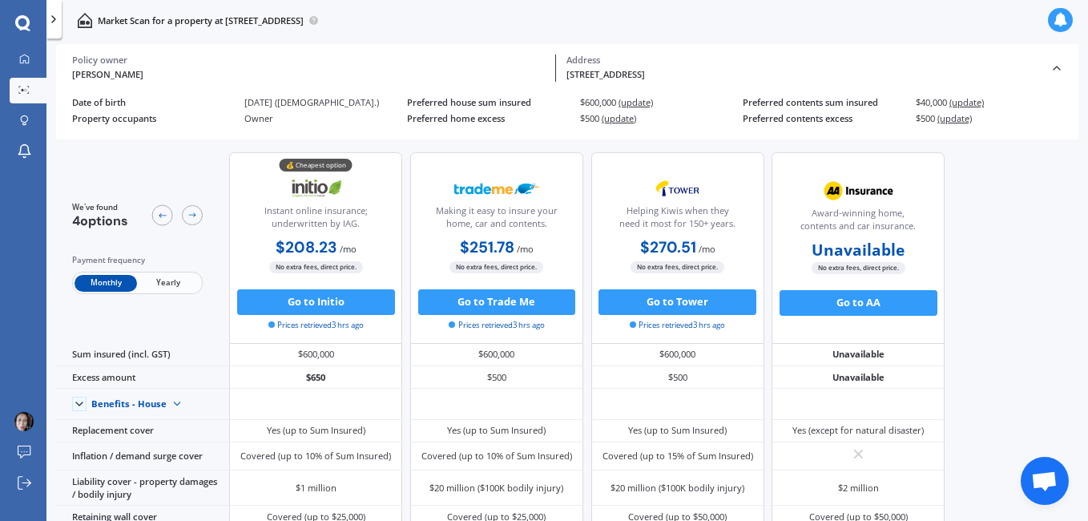
click at [41, 88] on link "Market Scan" at bounding box center [28, 91] width 37 height 26
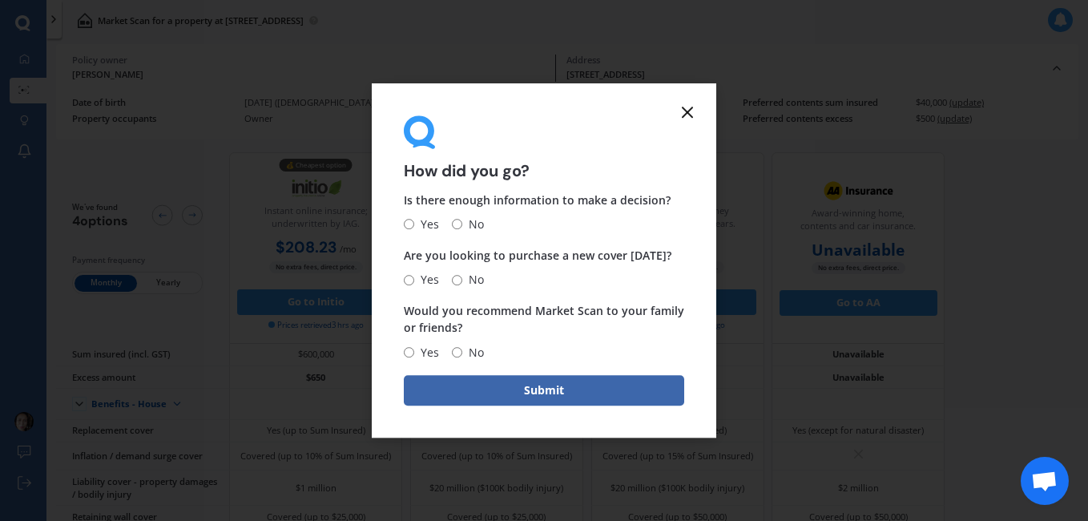
scroll to position [255, 0]
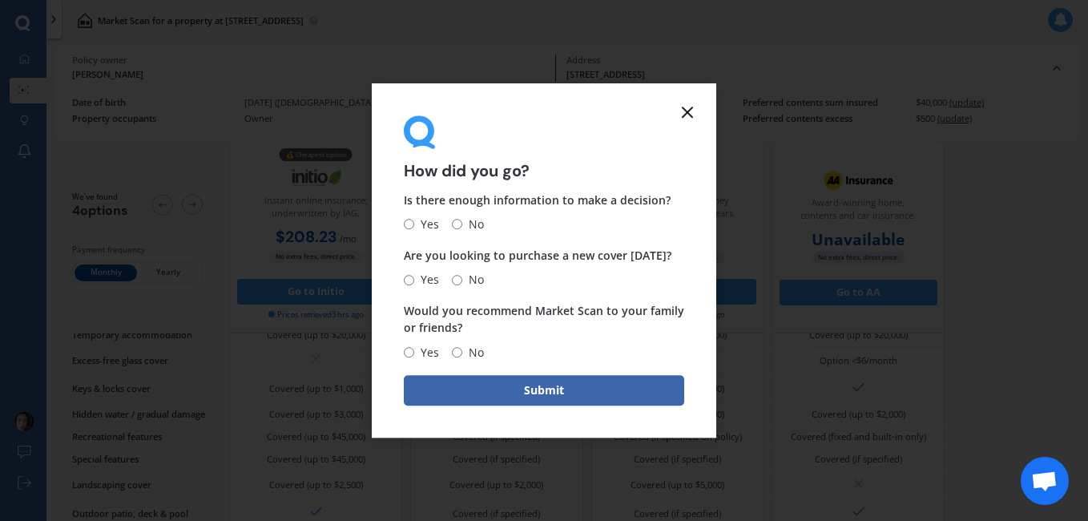
click at [410, 281] on input "Yes" at bounding box center [409, 280] width 10 height 10
radio input "true"
click at [457, 228] on input "No" at bounding box center [457, 225] width 10 height 10
radio input "true"
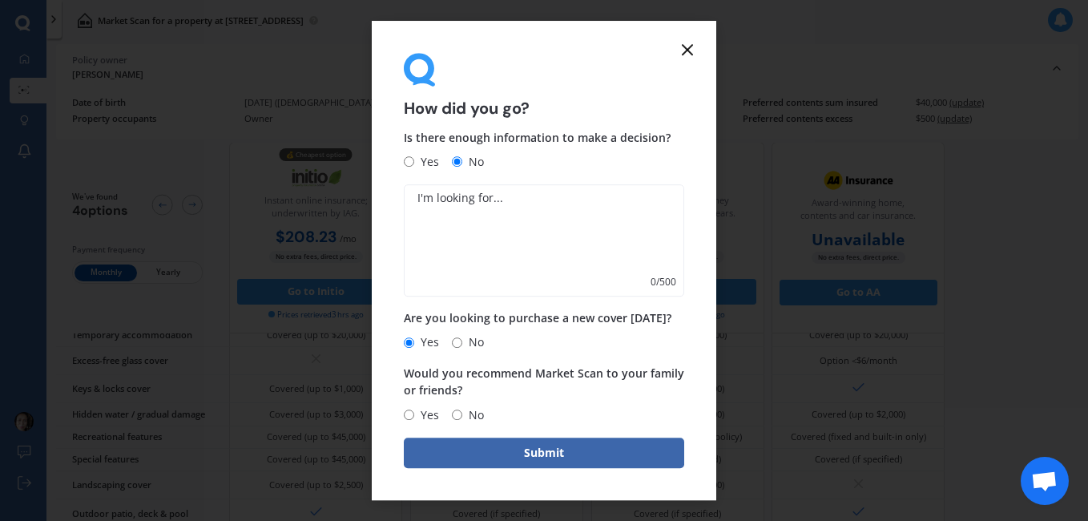
click at [410, 419] on input "Yes" at bounding box center [409, 415] width 10 height 10
radio input "true"
click at [432, 244] on textarea at bounding box center [544, 240] width 281 height 112
click at [503, 455] on button "Submit" at bounding box center [544, 453] width 281 height 30
click at [691, 49] on icon at bounding box center [687, 49] width 19 height 19
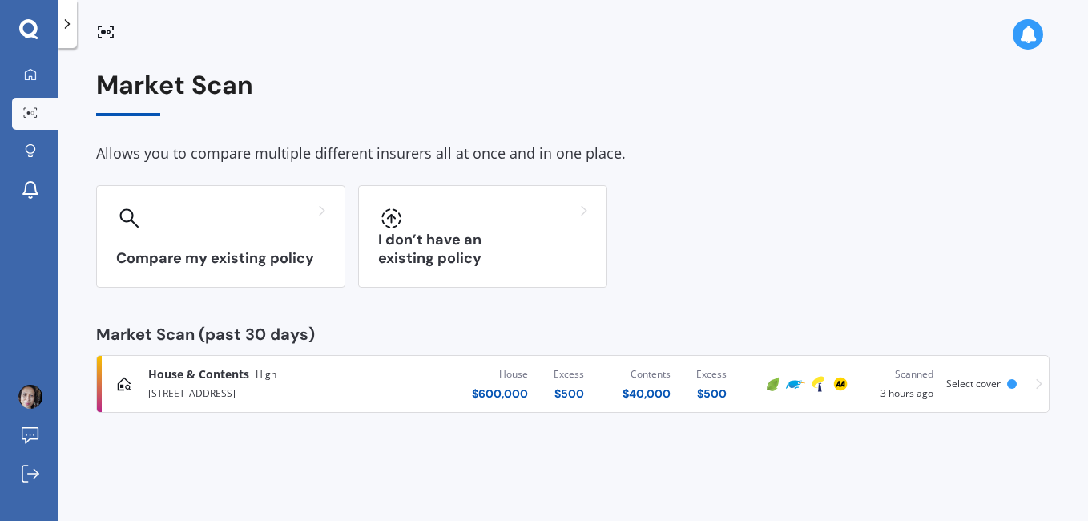
click at [483, 197] on div "I don’t have an existing policy" at bounding box center [482, 236] width 249 height 103
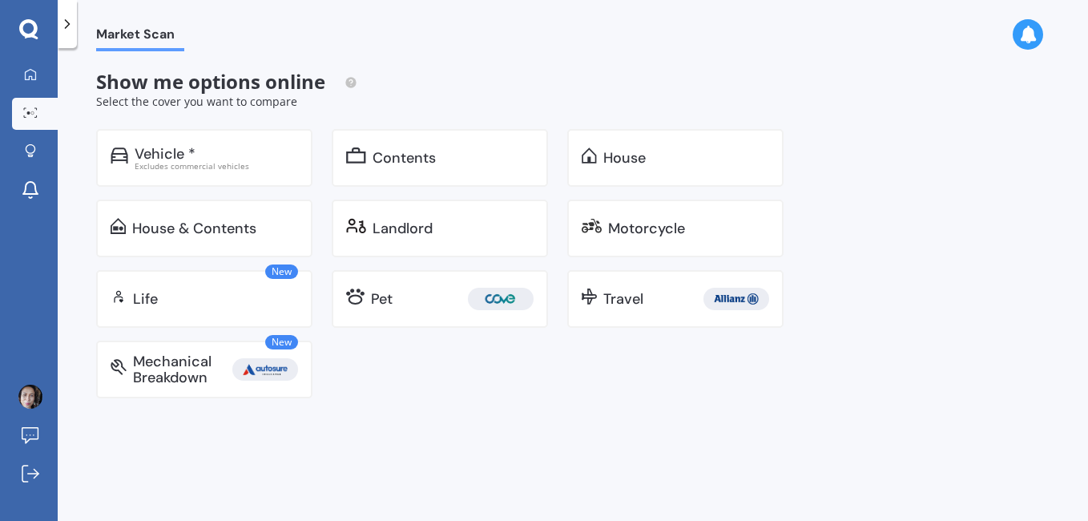
drag, startPoint x: 1088, startPoint y: 113, endPoint x: 1087, endPoint y: 188, distance: 74.5
click at [1087, 188] on div "Market Scan Show me options online Select the cover you want to compare Vehicle…" at bounding box center [573, 287] width 1031 height 473
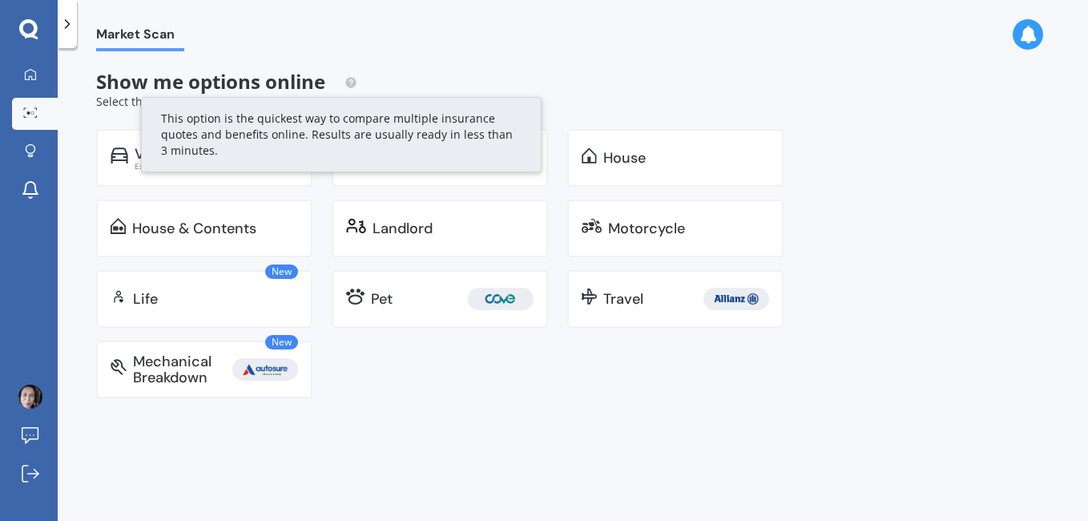
click at [350, 84] on circle at bounding box center [350, 82] width 10 height 10
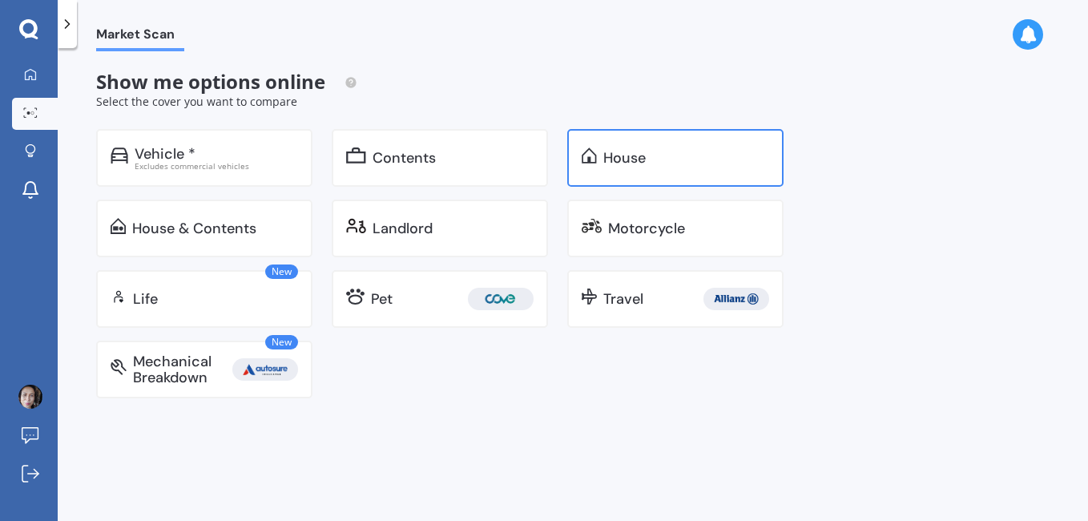
click at [620, 155] on div "House" at bounding box center [625, 158] width 42 height 16
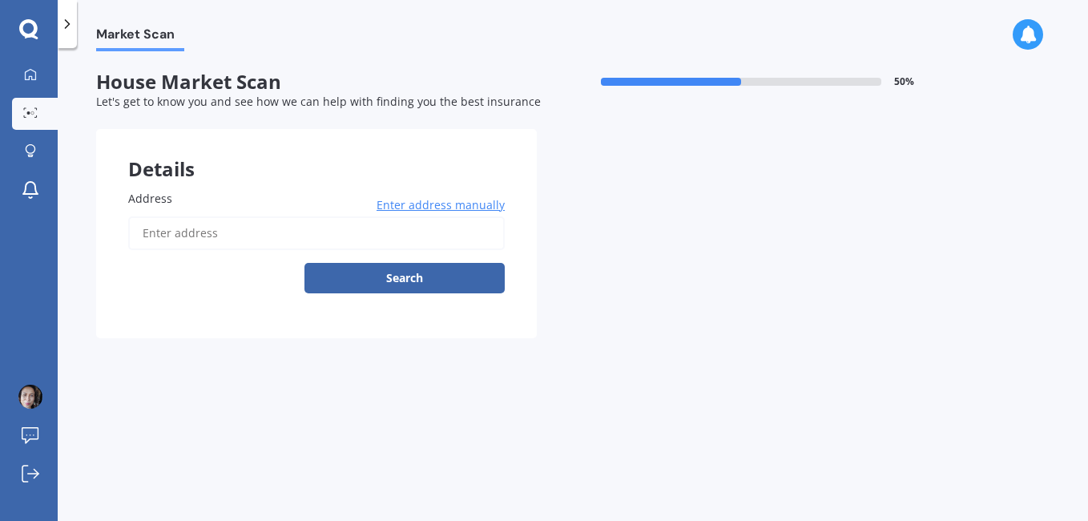
click at [325, 233] on input "Address" at bounding box center [316, 233] width 377 height 34
type input "107 Manaia Street, Tokoroa 3420"
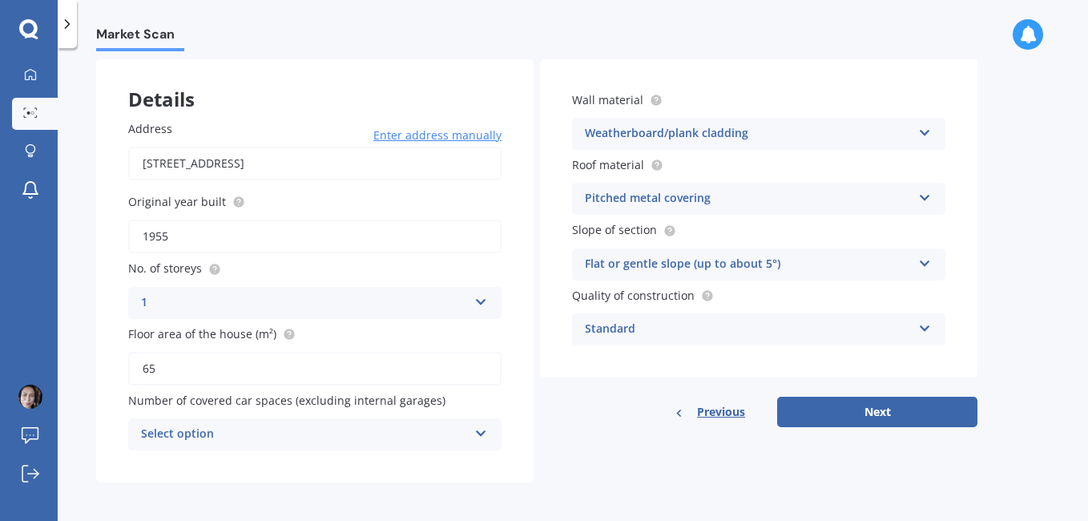
scroll to position [73, 0]
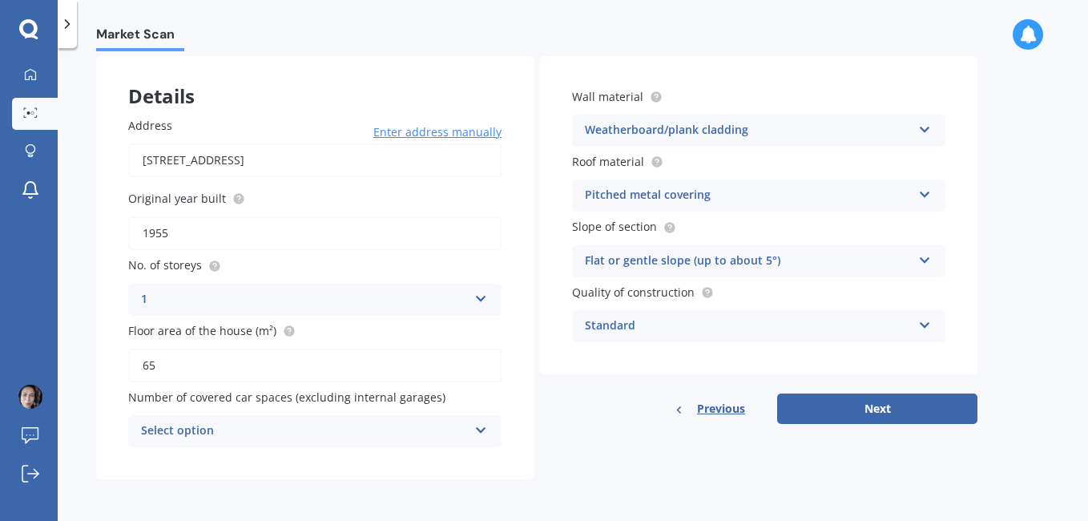
click at [475, 436] on div "Select option 0 1 2 3 4 5+" at bounding box center [315, 431] width 374 height 32
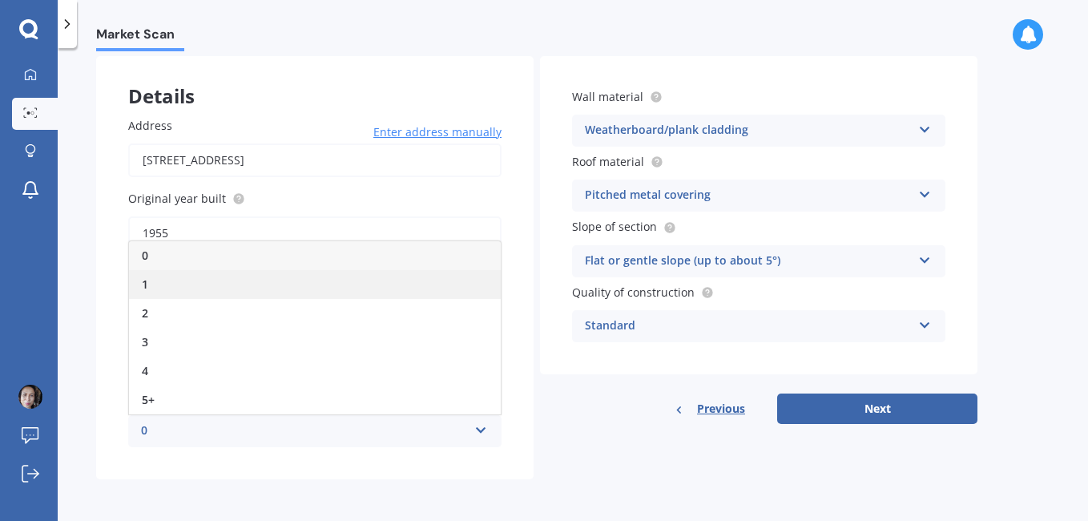
click at [204, 285] on div "1" at bounding box center [315, 284] width 372 height 29
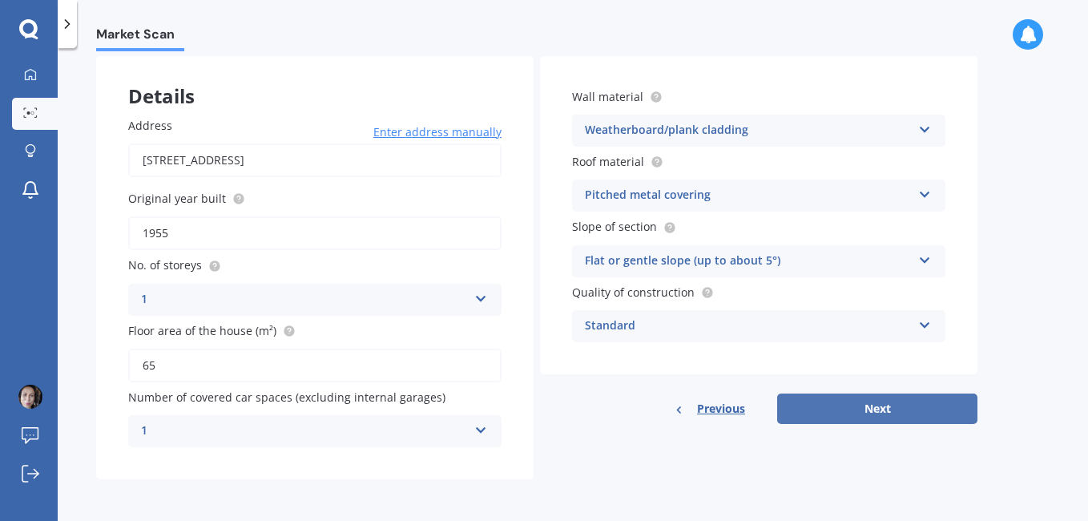
click at [933, 406] on button "Next" at bounding box center [877, 409] width 200 height 30
select select "12"
select select "04"
select select "1975"
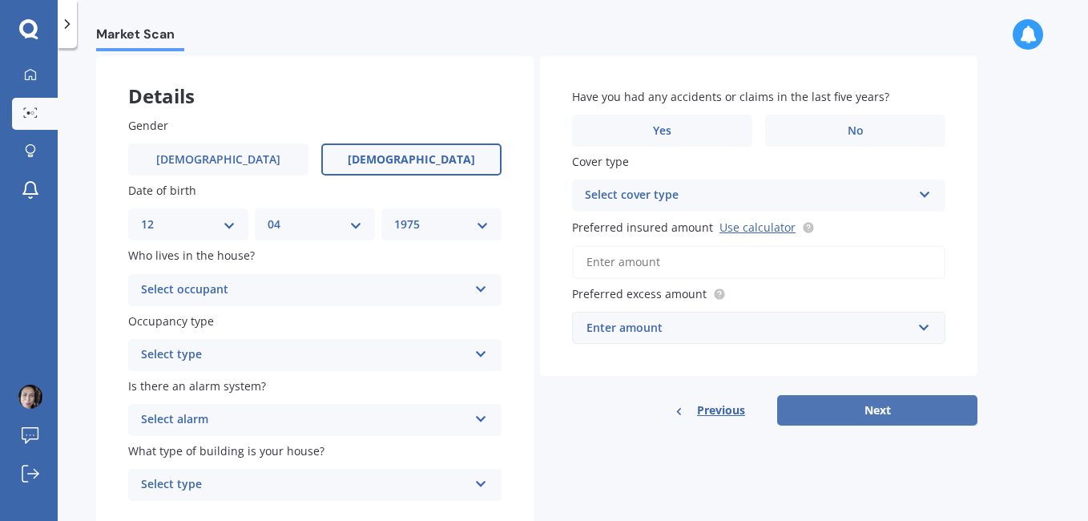
scroll to position [0, 0]
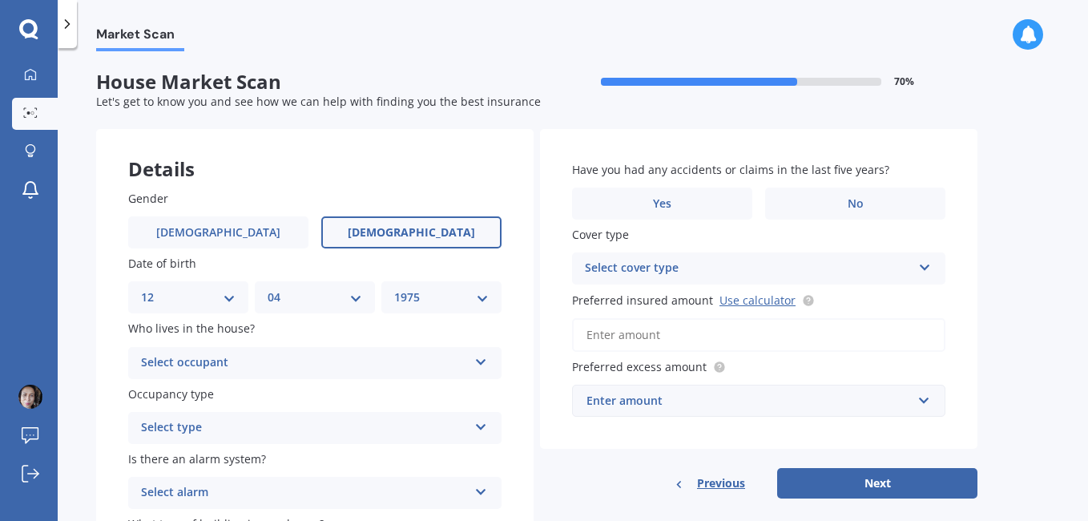
click at [386, 242] on label "[DEMOGRAPHIC_DATA]" at bounding box center [411, 232] width 180 height 32
click at [0, 0] on input "[DEMOGRAPHIC_DATA]" at bounding box center [0, 0] width 0 height 0
click at [472, 364] on div "Select occupant Owner Owner + Boarder" at bounding box center [315, 363] width 374 height 32
click at [458, 362] on div "Owner" at bounding box center [304, 362] width 327 height 19
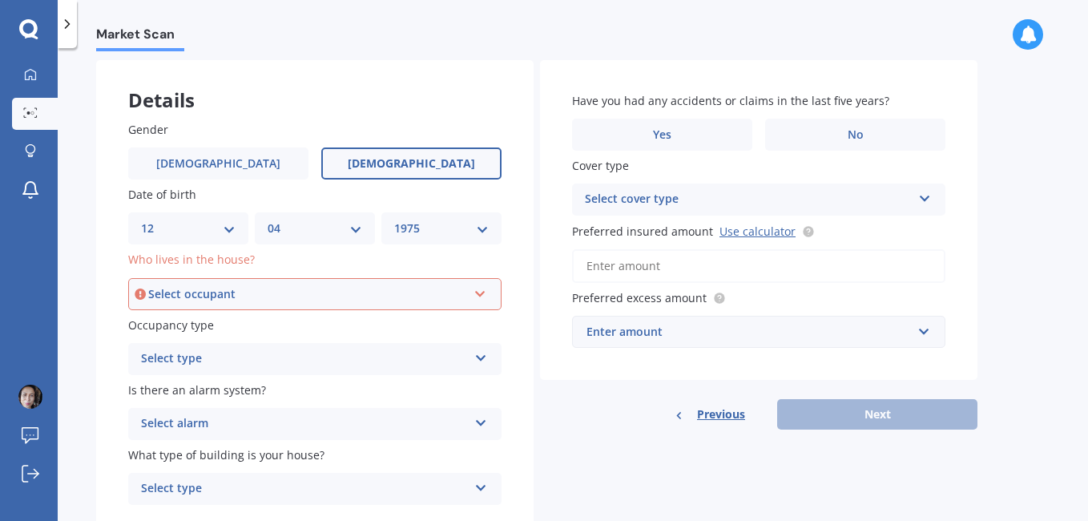
scroll to position [77, 0]
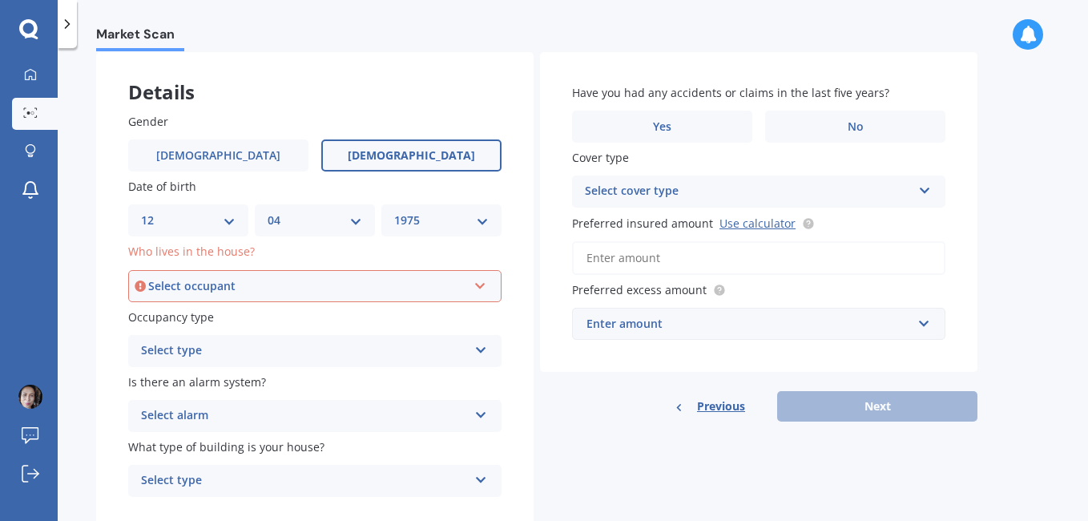
click at [475, 296] on div "Select occupant Owner Owner + Boarder" at bounding box center [315, 286] width 374 height 32
click at [390, 326] on div "Owner" at bounding box center [315, 316] width 370 height 29
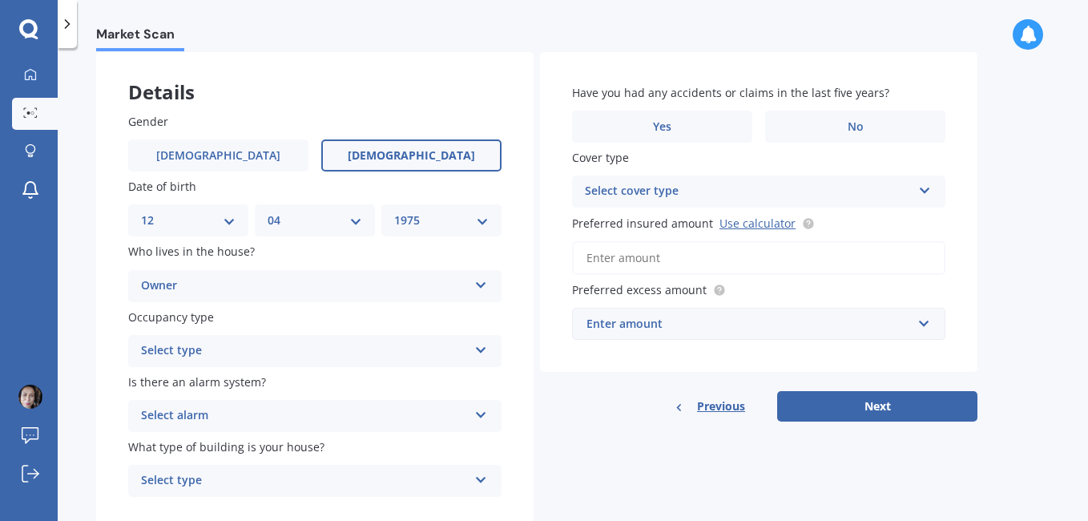
click at [390, 353] on div "Select type" at bounding box center [304, 350] width 327 height 19
click at [386, 386] on div "Permanent" at bounding box center [315, 382] width 372 height 29
click at [79, 31] on div "Market Scan" at bounding box center [130, 25] width 107 height 51
click at [17, 79] on link "My Dashboard" at bounding box center [35, 75] width 46 height 32
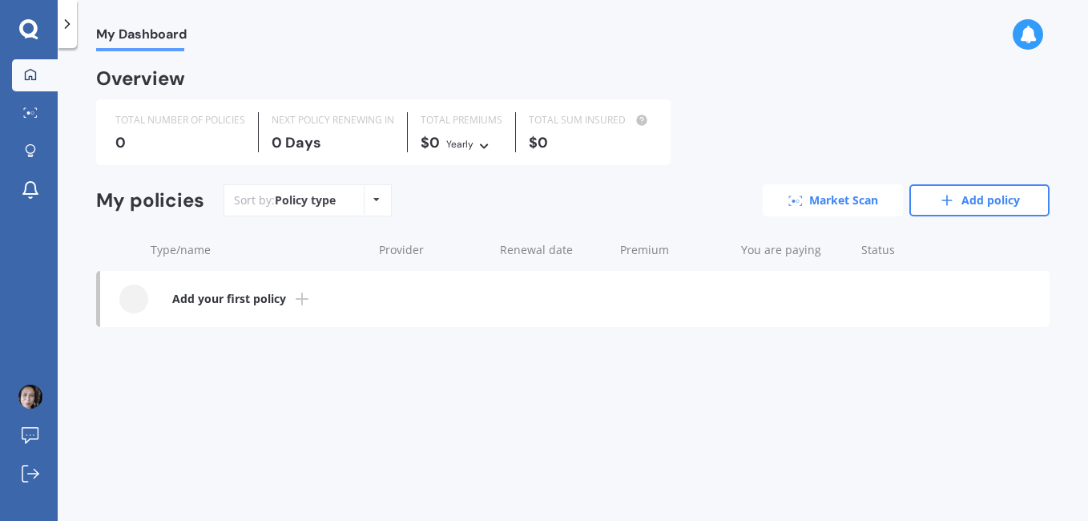
click at [838, 192] on link "Market Scan" at bounding box center [833, 200] width 140 height 32
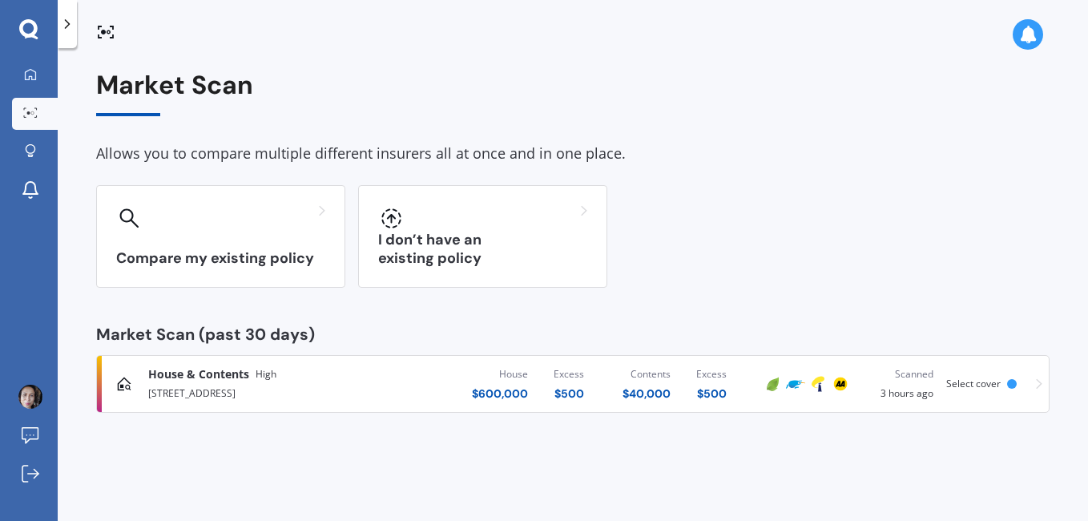
click at [99, 378] on div at bounding box center [99, 384] width 5 height 56
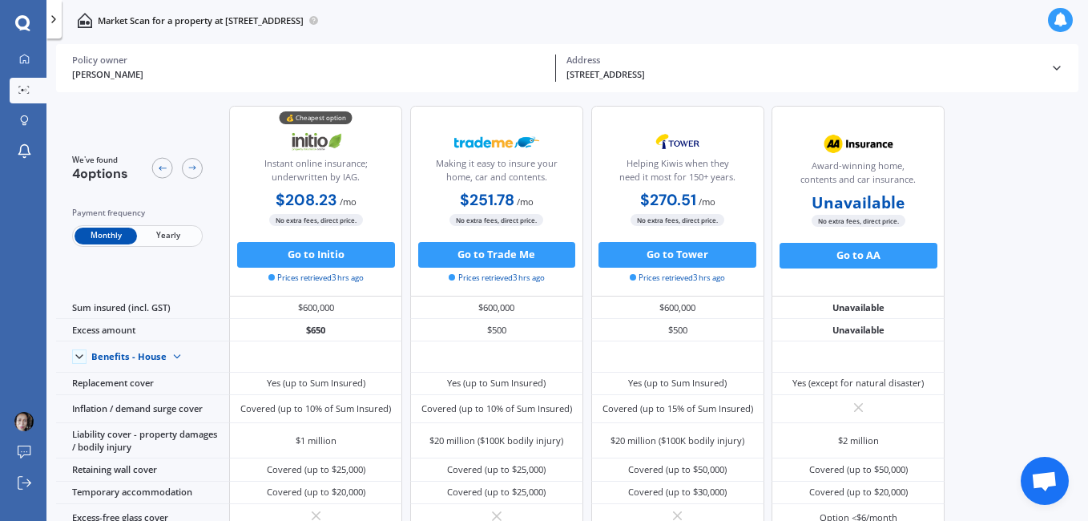
click at [20, 22] on icon at bounding box center [22, 23] width 15 height 16
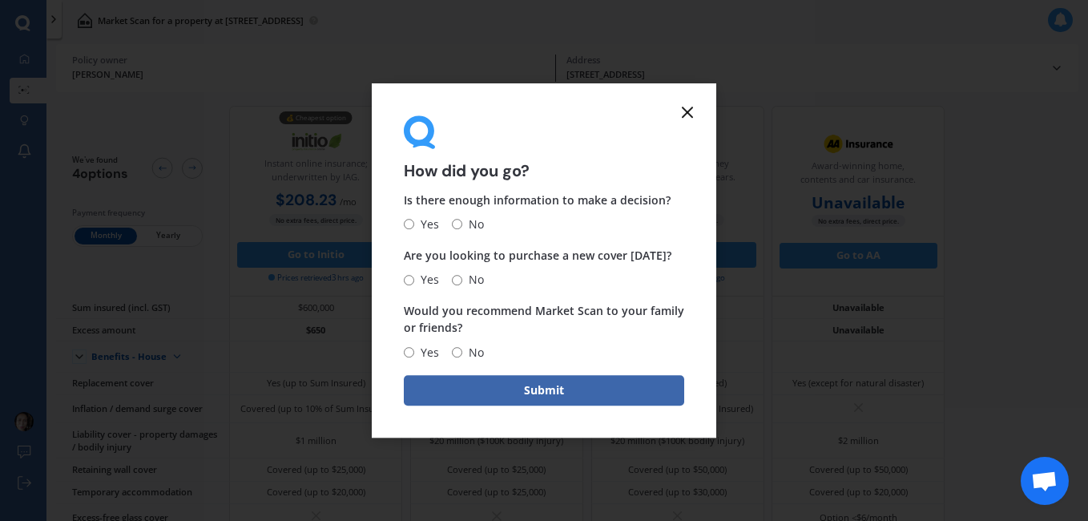
click at [685, 118] on icon at bounding box center [687, 112] width 19 height 19
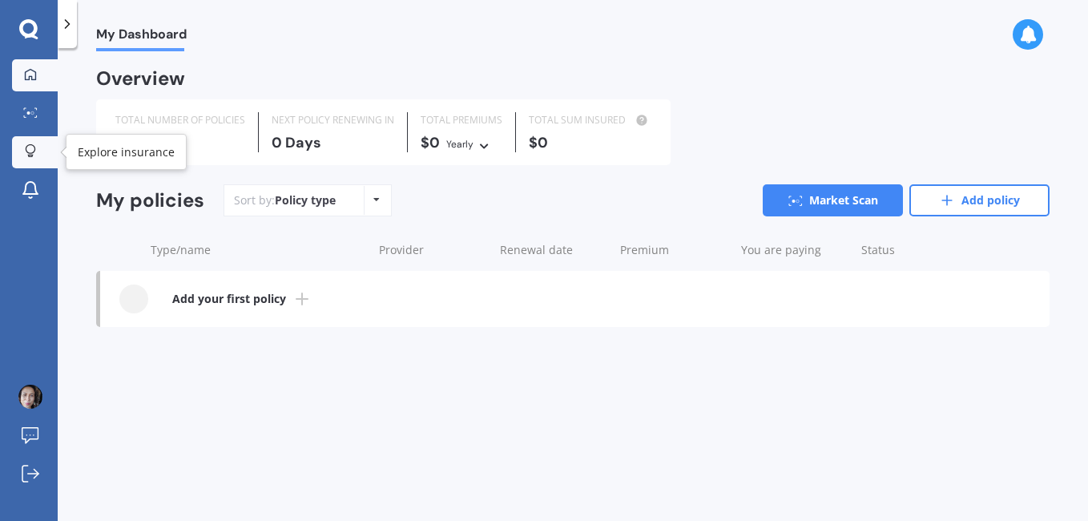
click at [33, 167] on link "Explore insurance" at bounding box center [35, 152] width 46 height 32
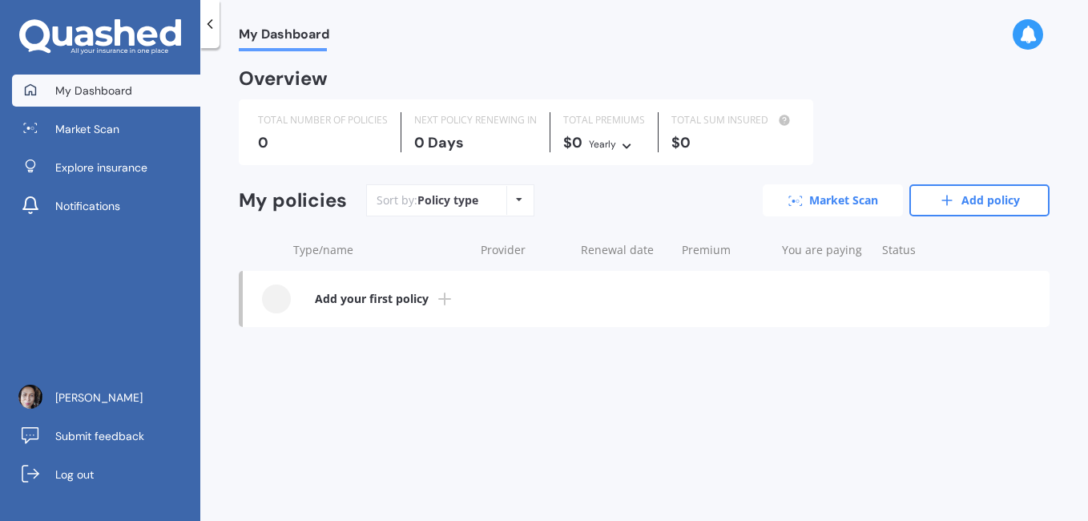
click at [829, 200] on div "My policies Sort by: Policy type Policy type Alphabetical Date added Renewing n…" at bounding box center [644, 255] width 811 height 143
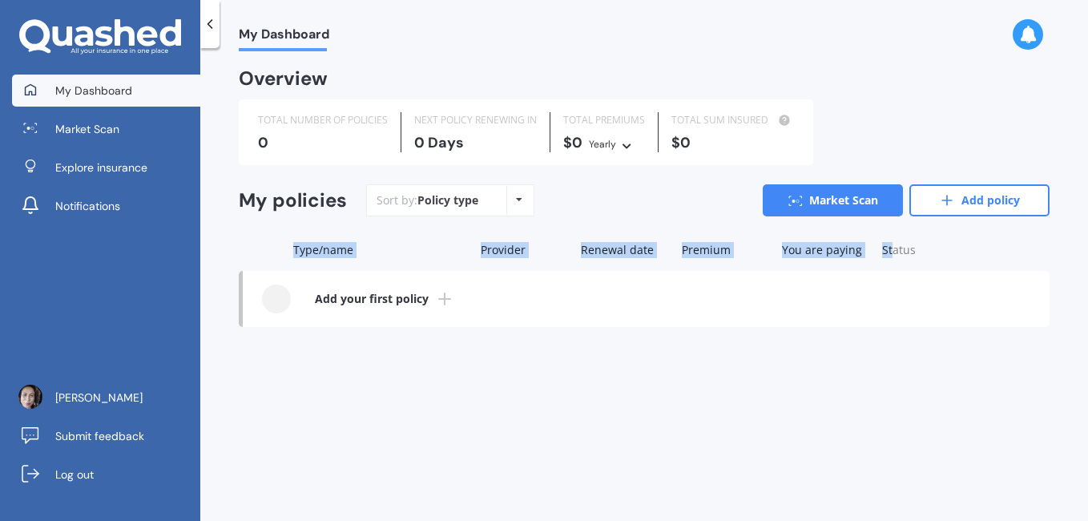
click at [281, 300] on div at bounding box center [276, 299] width 29 height 29
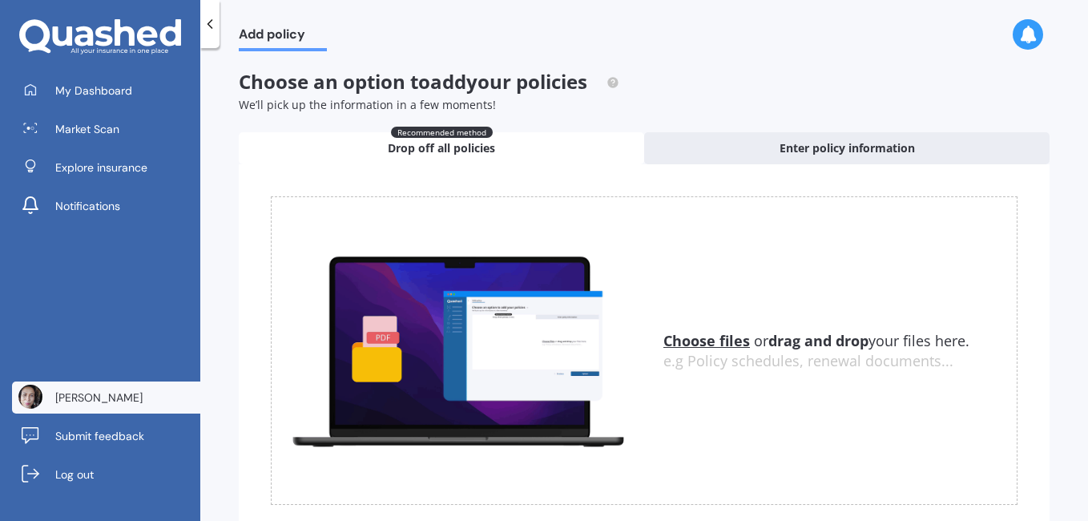
click at [105, 406] on link "[PERSON_NAME]" at bounding box center [106, 398] width 188 height 32
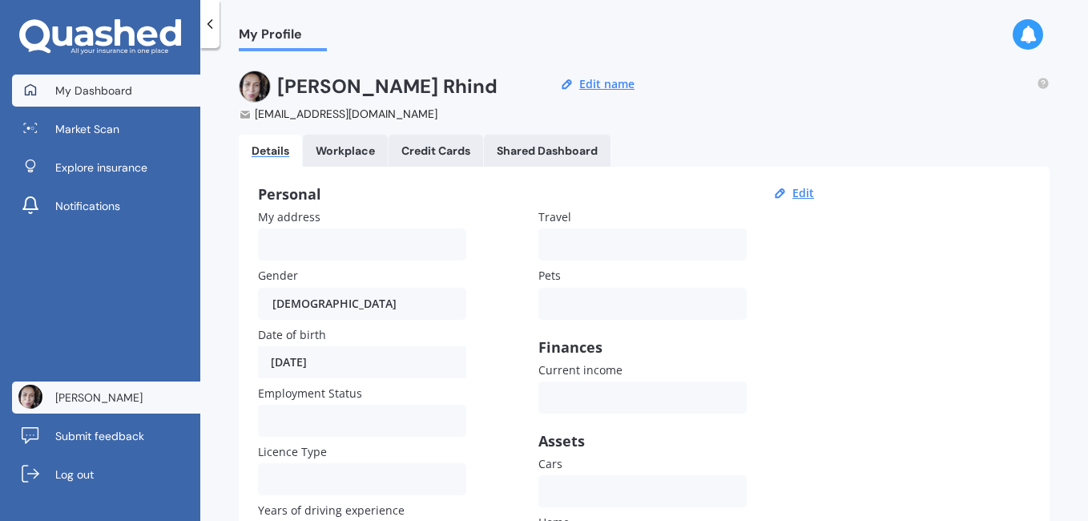
click at [103, 96] on span "My Dashboard" at bounding box center [93, 91] width 77 height 16
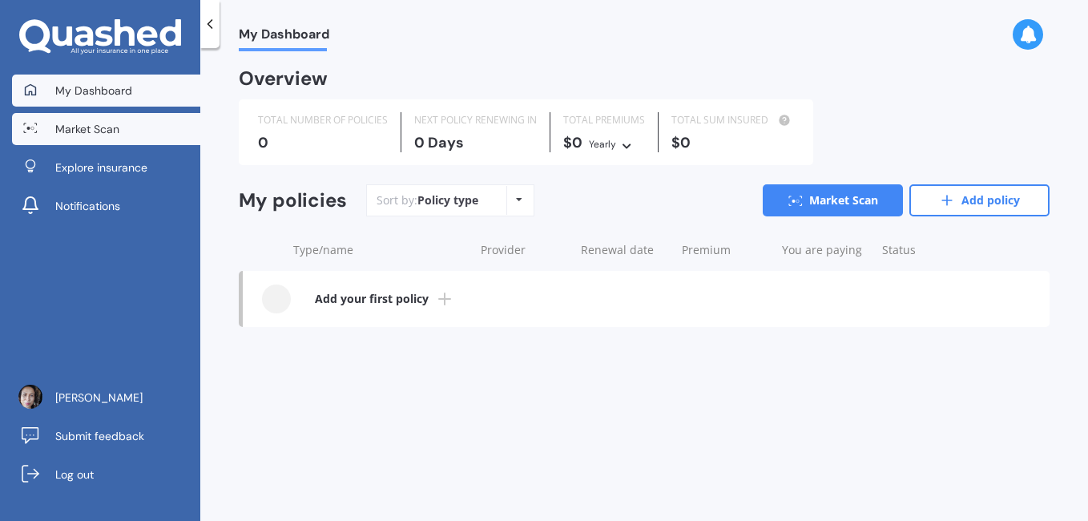
click at [103, 126] on span "Market Scan" at bounding box center [87, 129] width 64 height 16
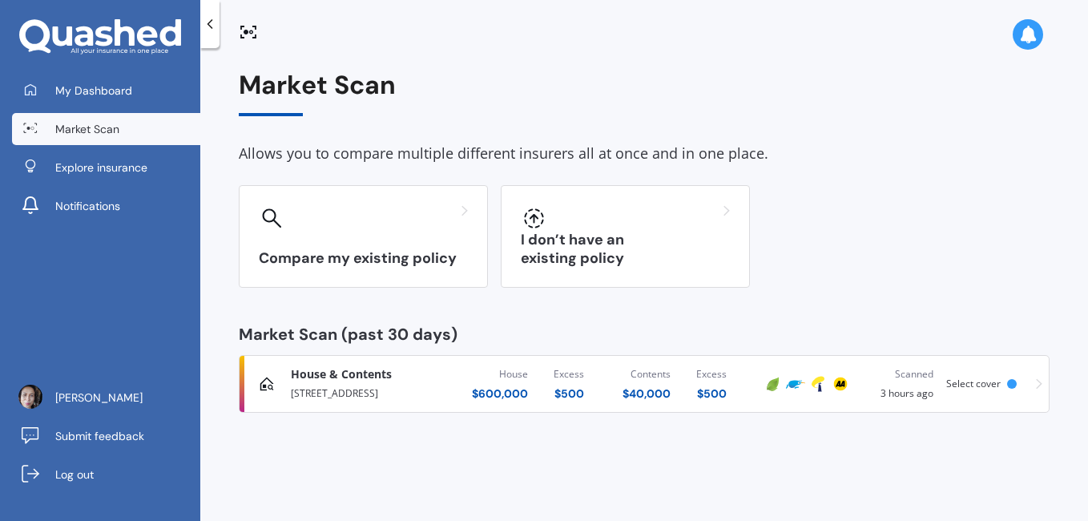
click at [1038, 389] on icon at bounding box center [1039, 383] width 6 height 11
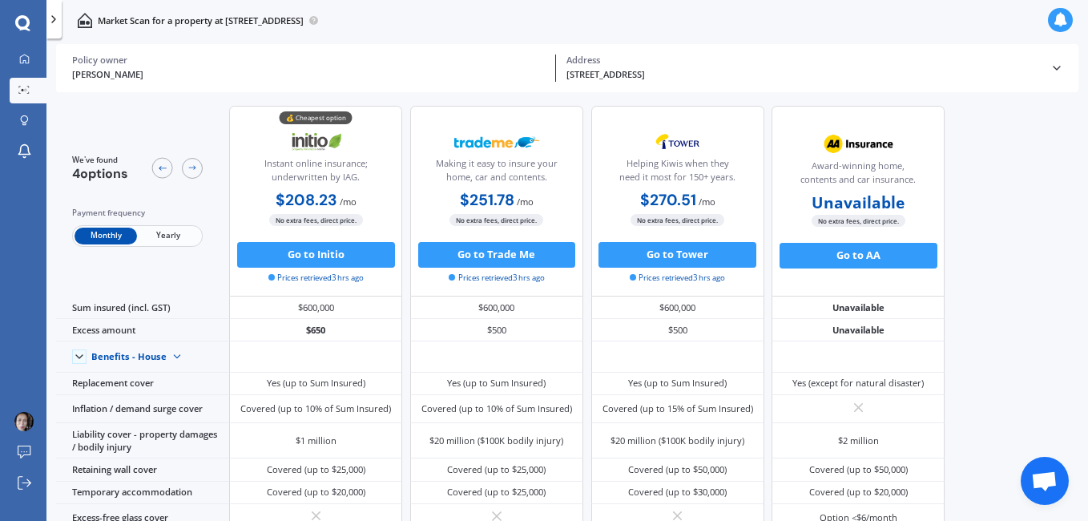
click at [1054, 71] on icon at bounding box center [1057, 68] width 13 height 13
